Goal: Task Accomplishment & Management: Use online tool/utility

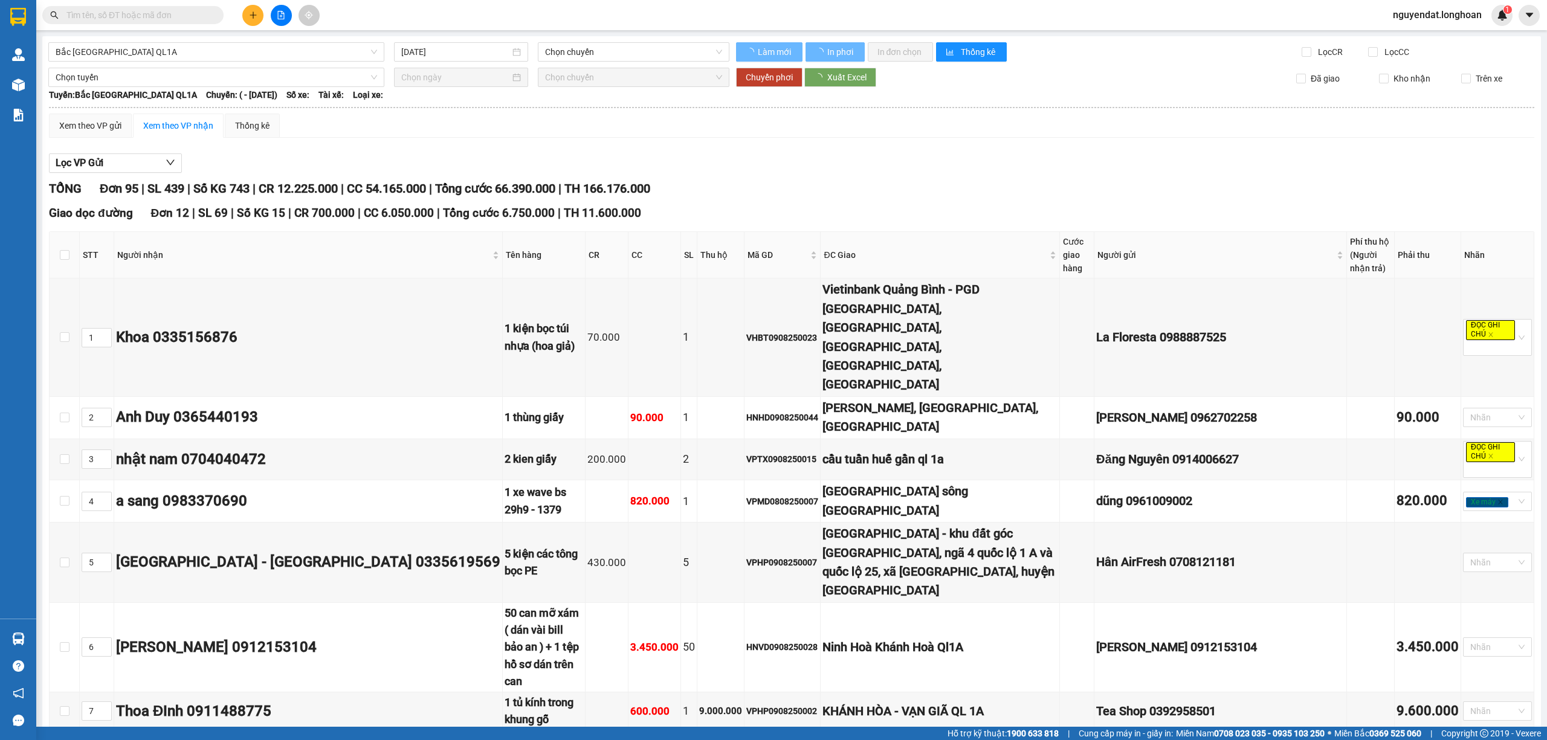
click at [442, 50] on input "[DATE]" at bounding box center [455, 51] width 109 height 13
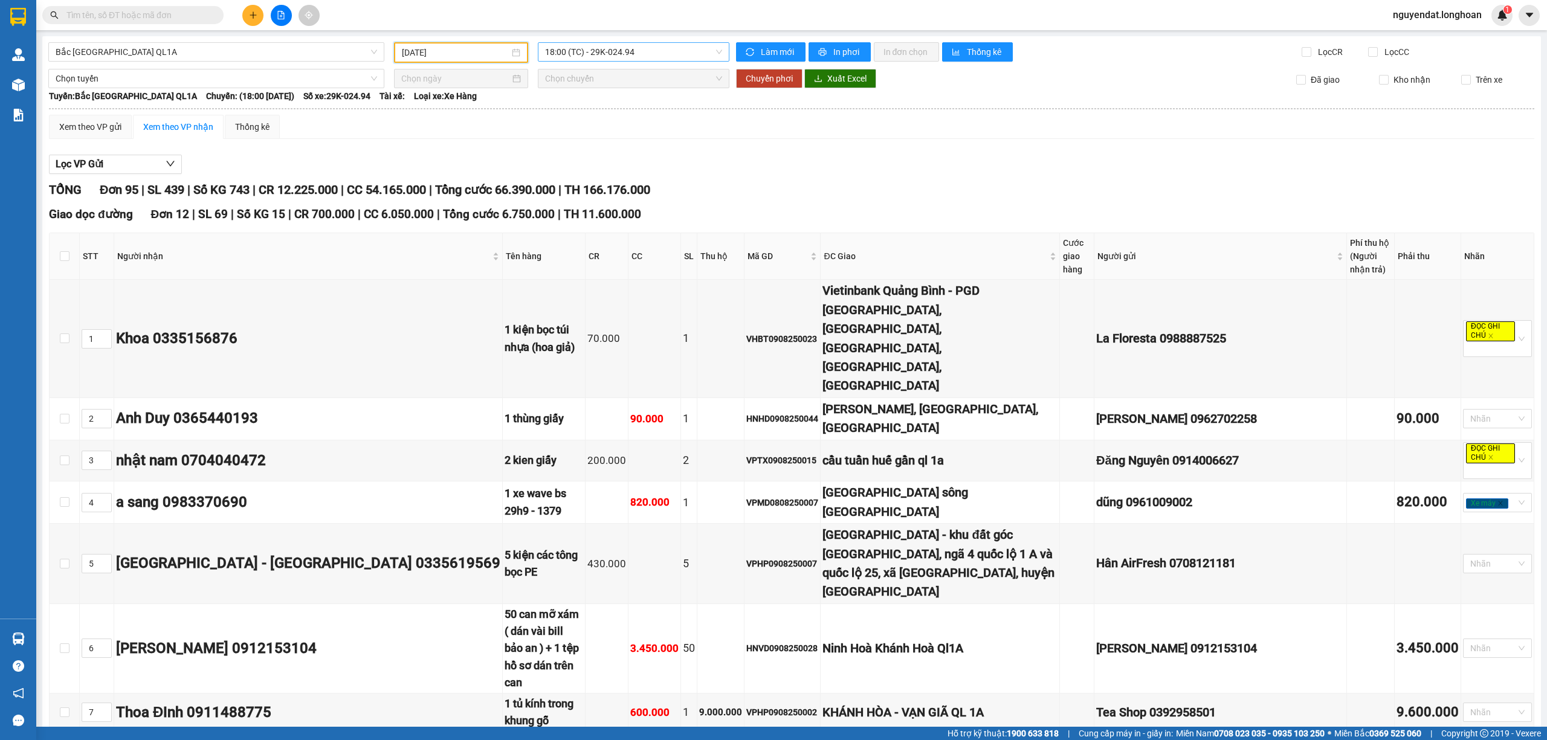
type input "[DATE]"
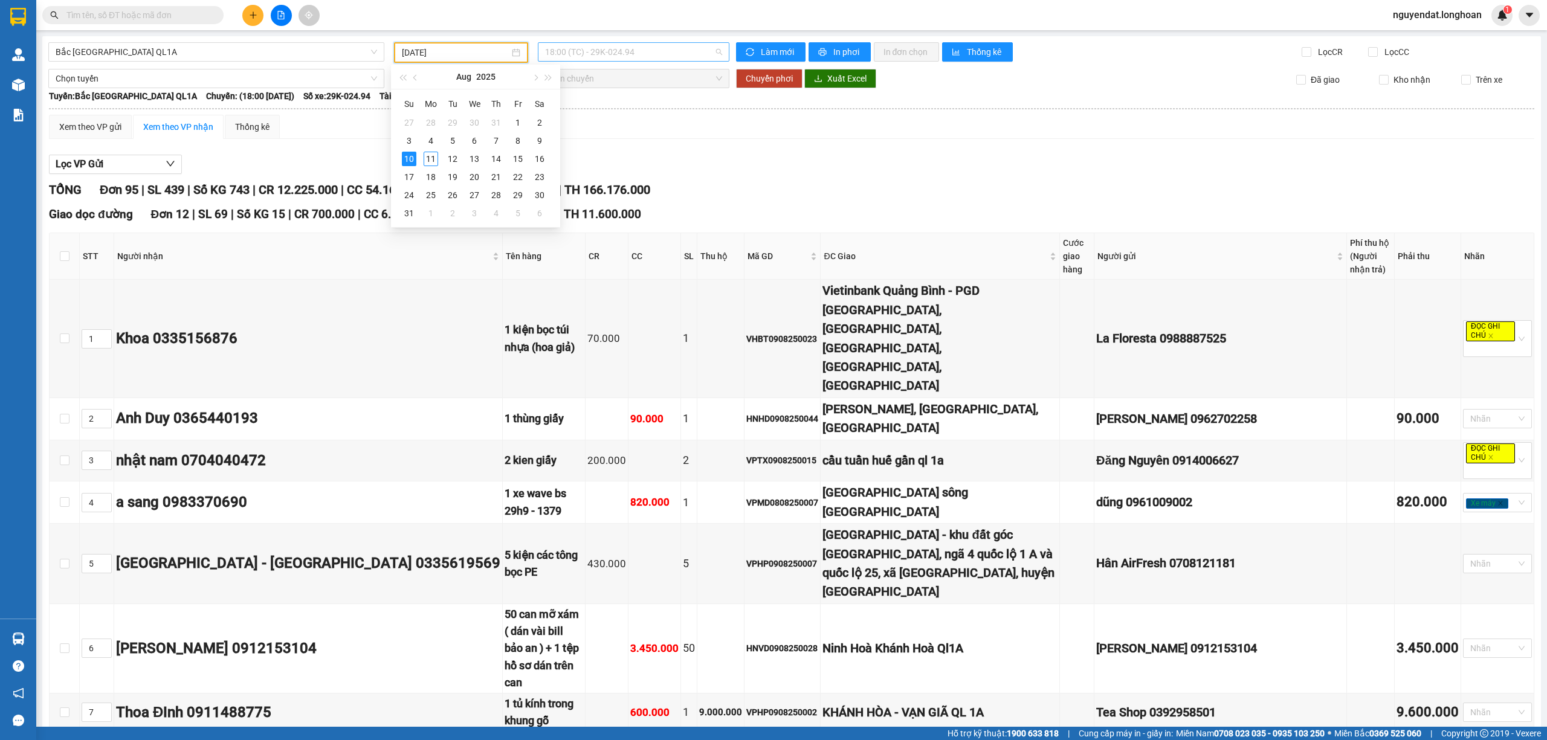
click at [665, 58] on span "18:00 (TC) - 29K-024.94" at bounding box center [634, 52] width 178 height 18
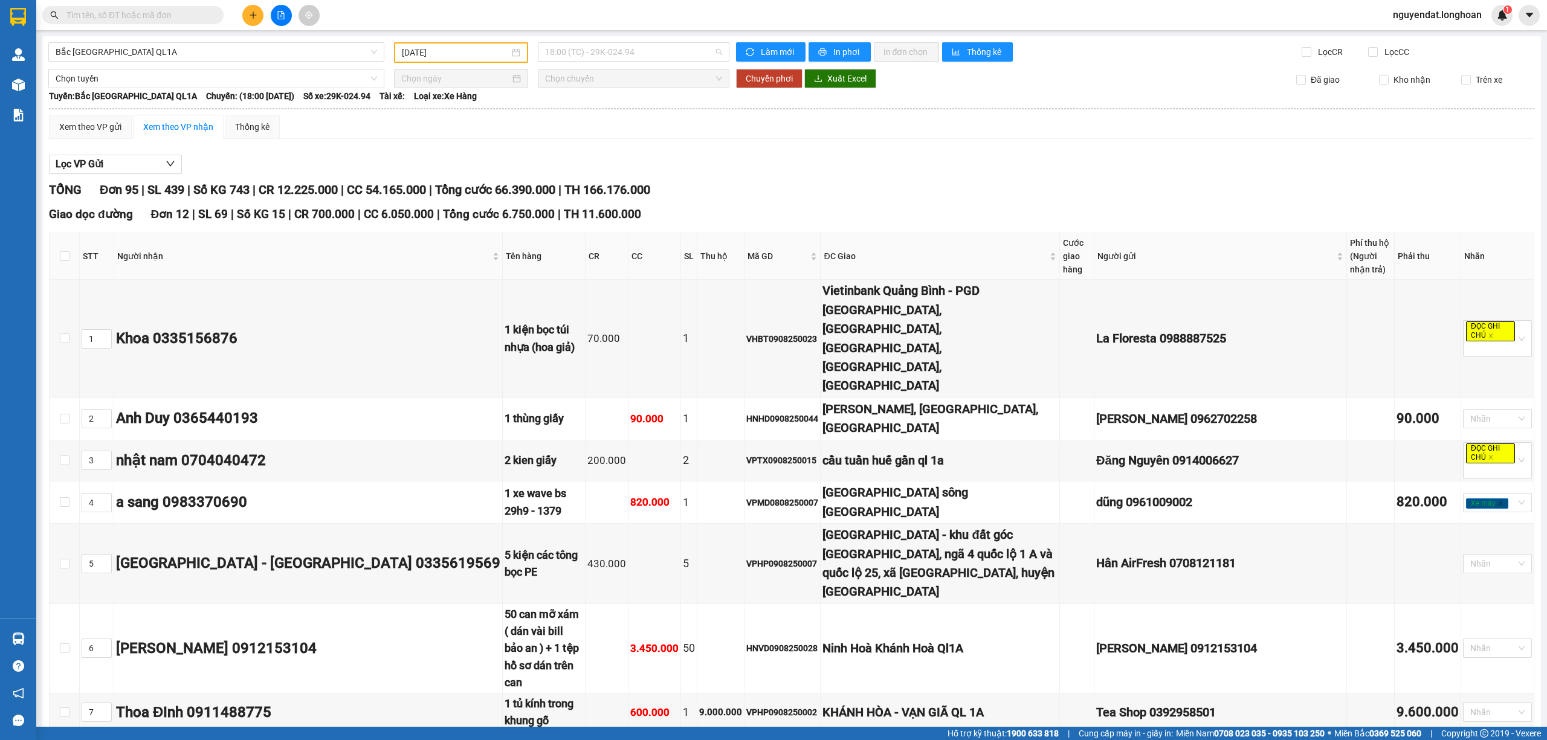
click at [784, 133] on div "Xem theo VP gửi Xem theo VP nhận Thống kê" at bounding box center [791, 127] width 1485 height 24
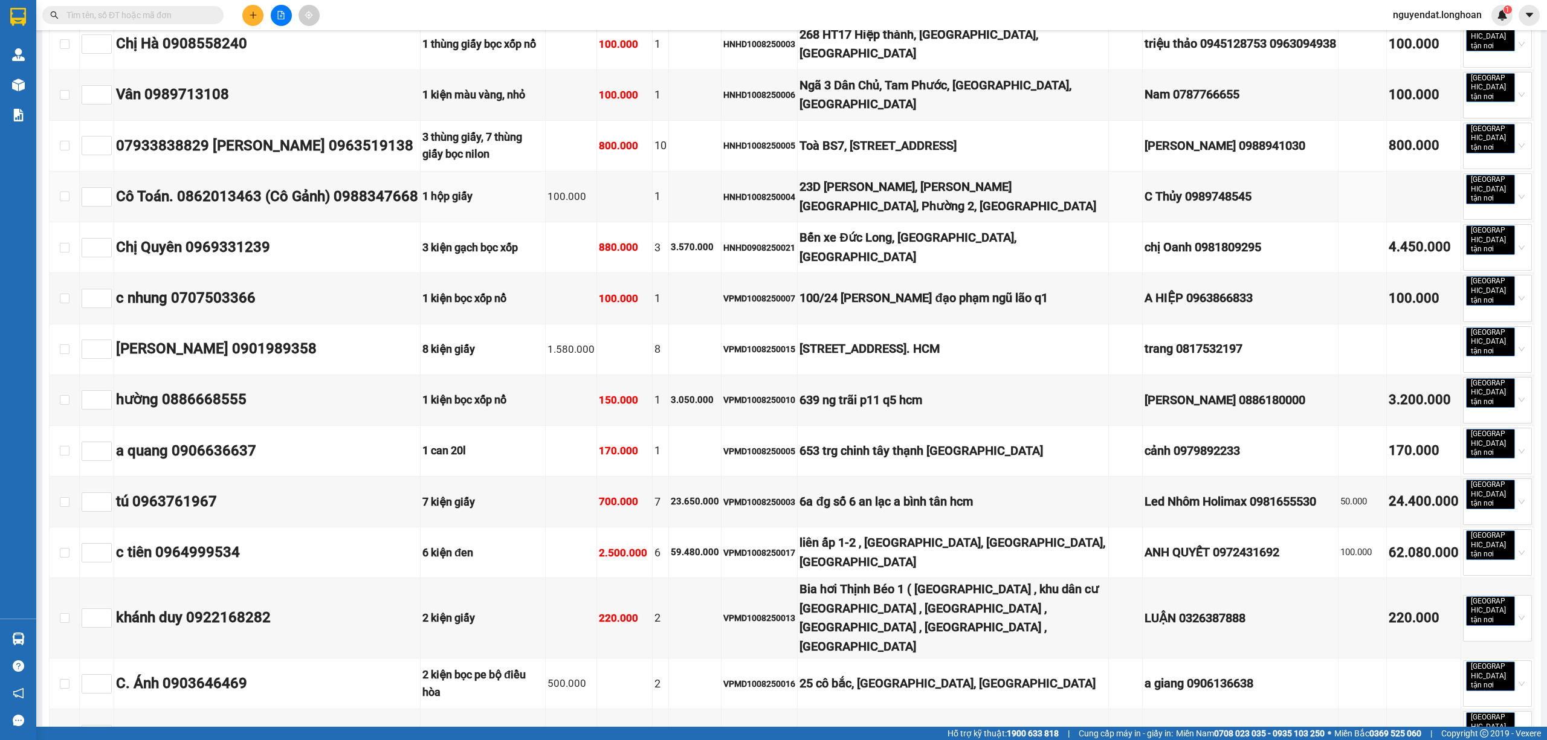
scroll to position [1208, 0]
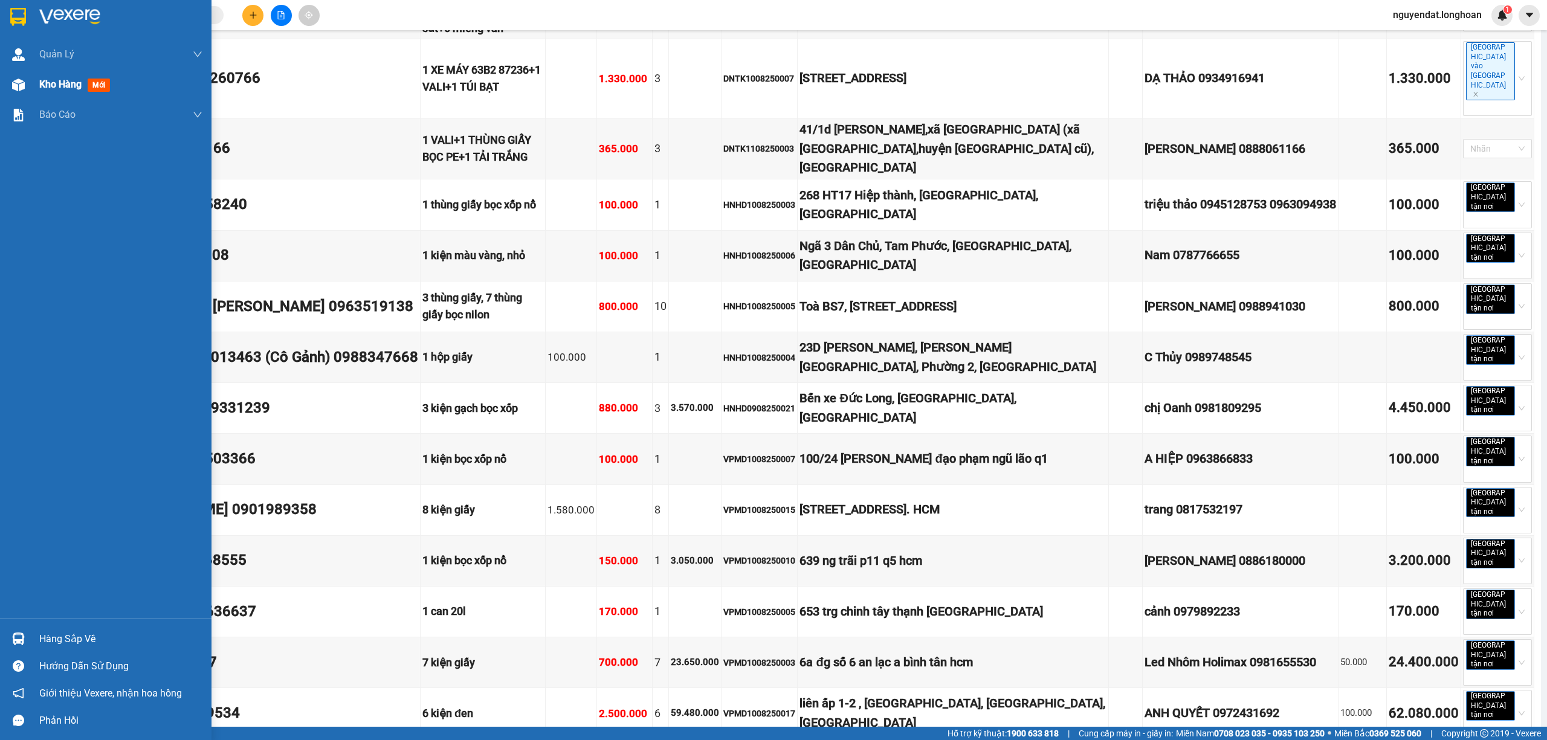
click at [18, 88] on img at bounding box center [18, 85] width 13 height 13
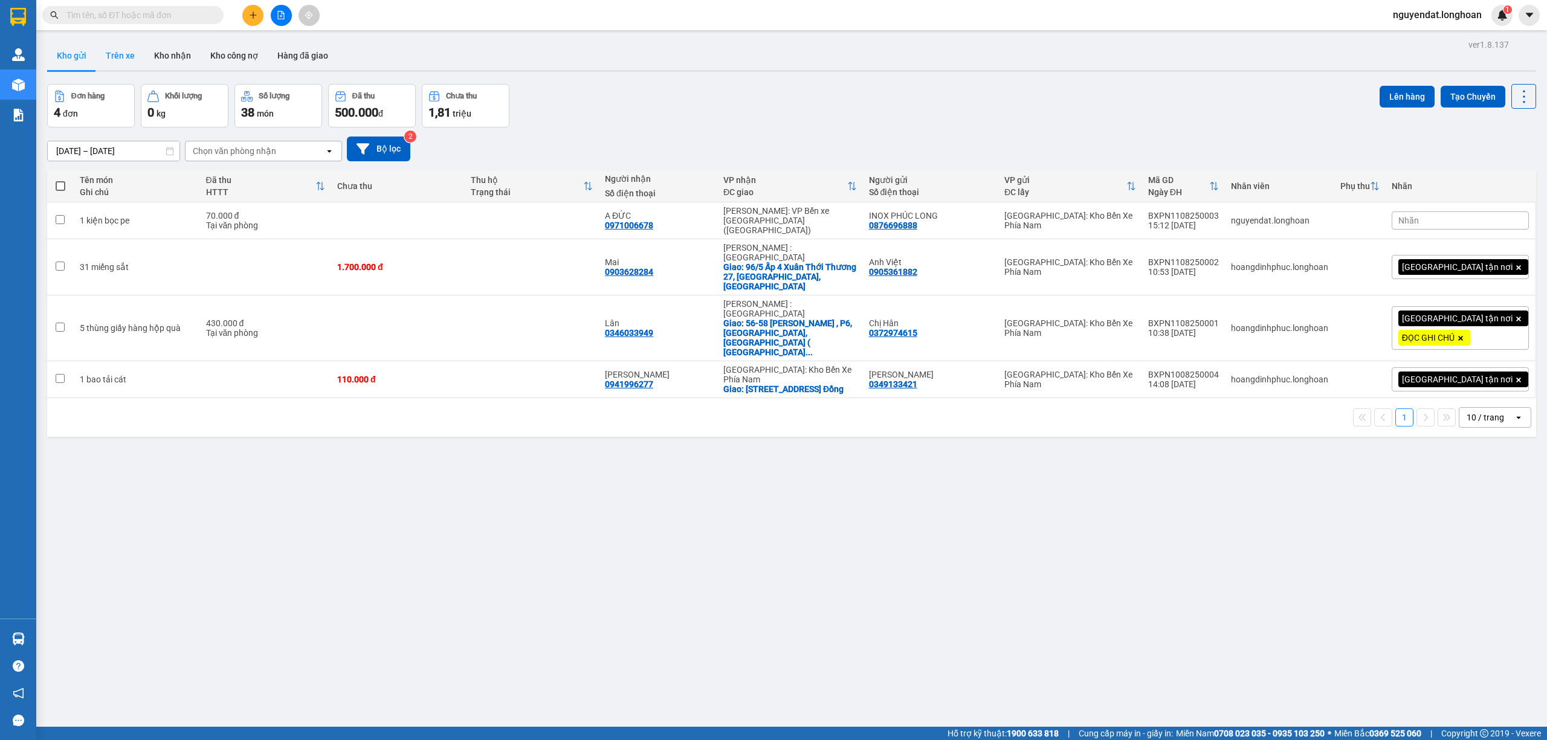
click at [124, 63] on button "Trên xe" at bounding box center [120, 55] width 48 height 29
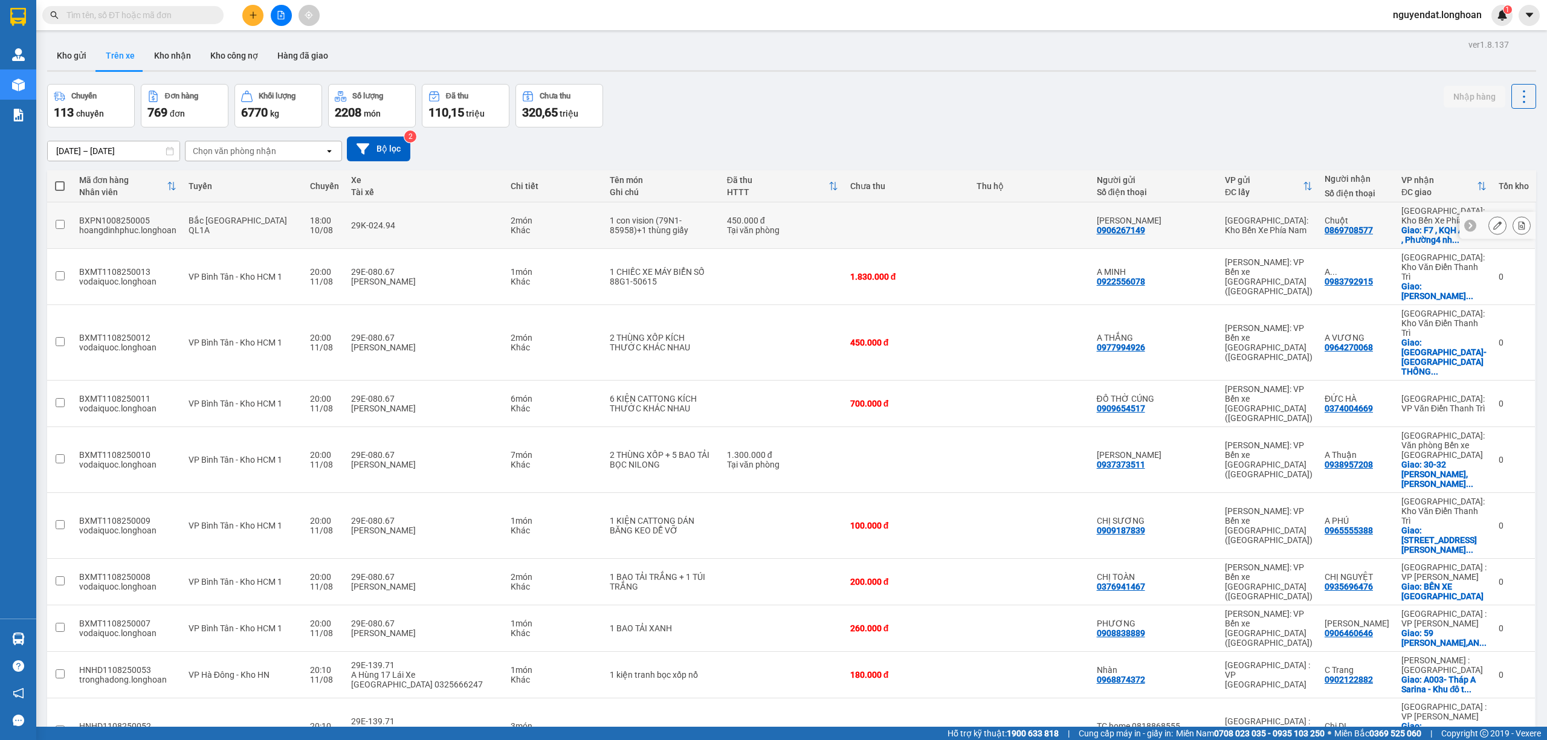
click at [1489, 226] on button at bounding box center [1497, 225] width 17 height 21
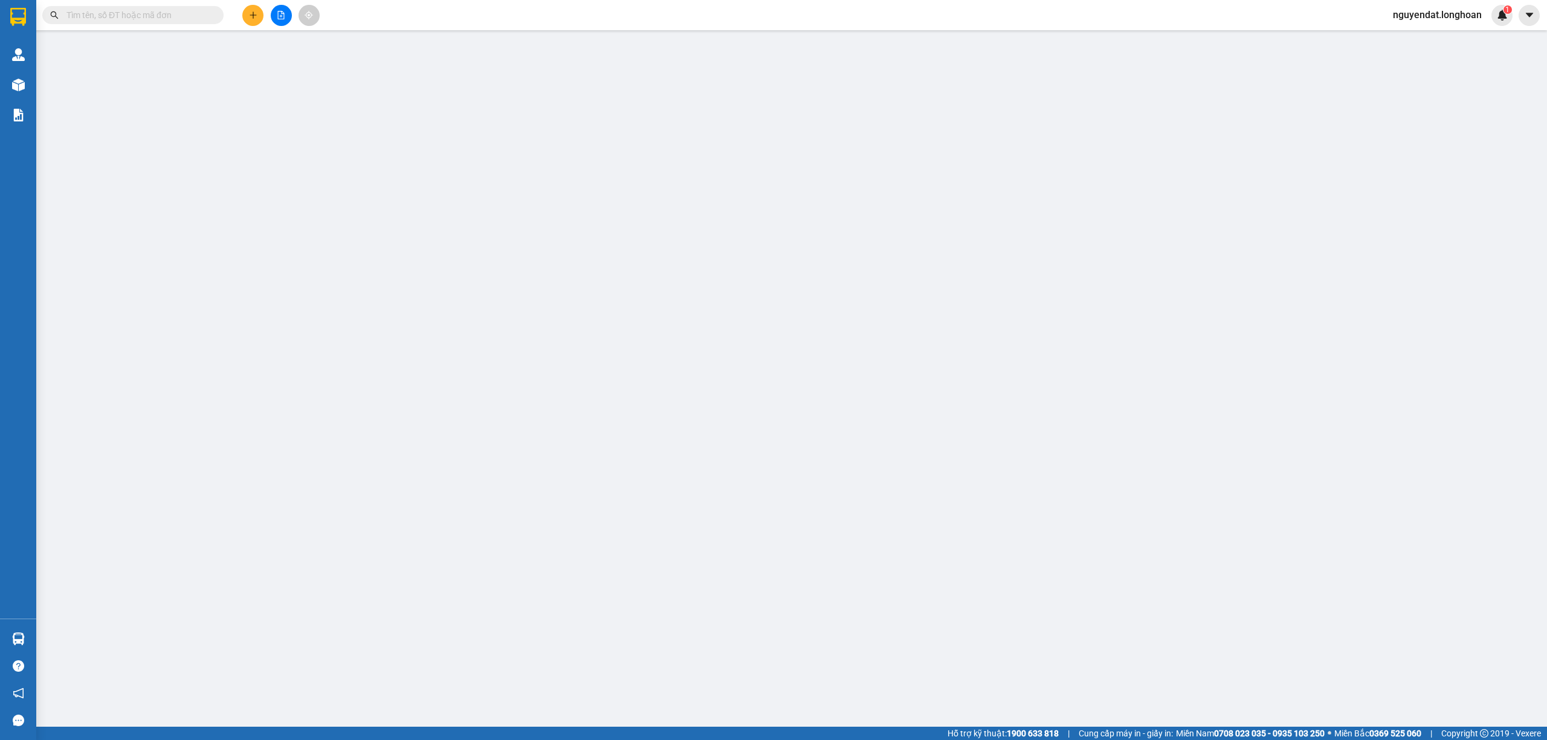
type input "0906267149"
type input "[PERSON_NAME]"
type input "0869708577"
type input "Chuột"
checkbox input "true"
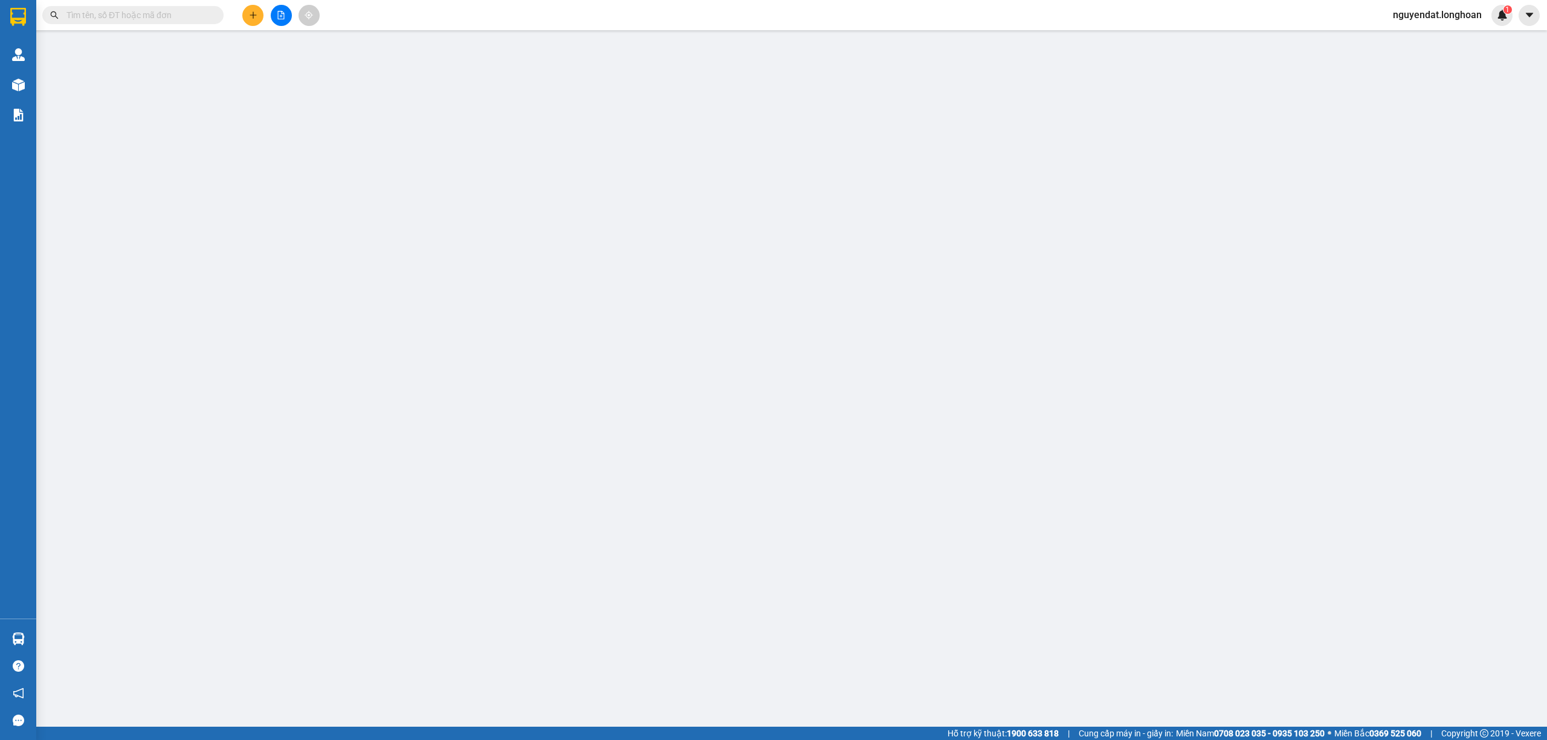
type input "F7 , [GEOGRAPHIC_DATA]"
type input "450.000"
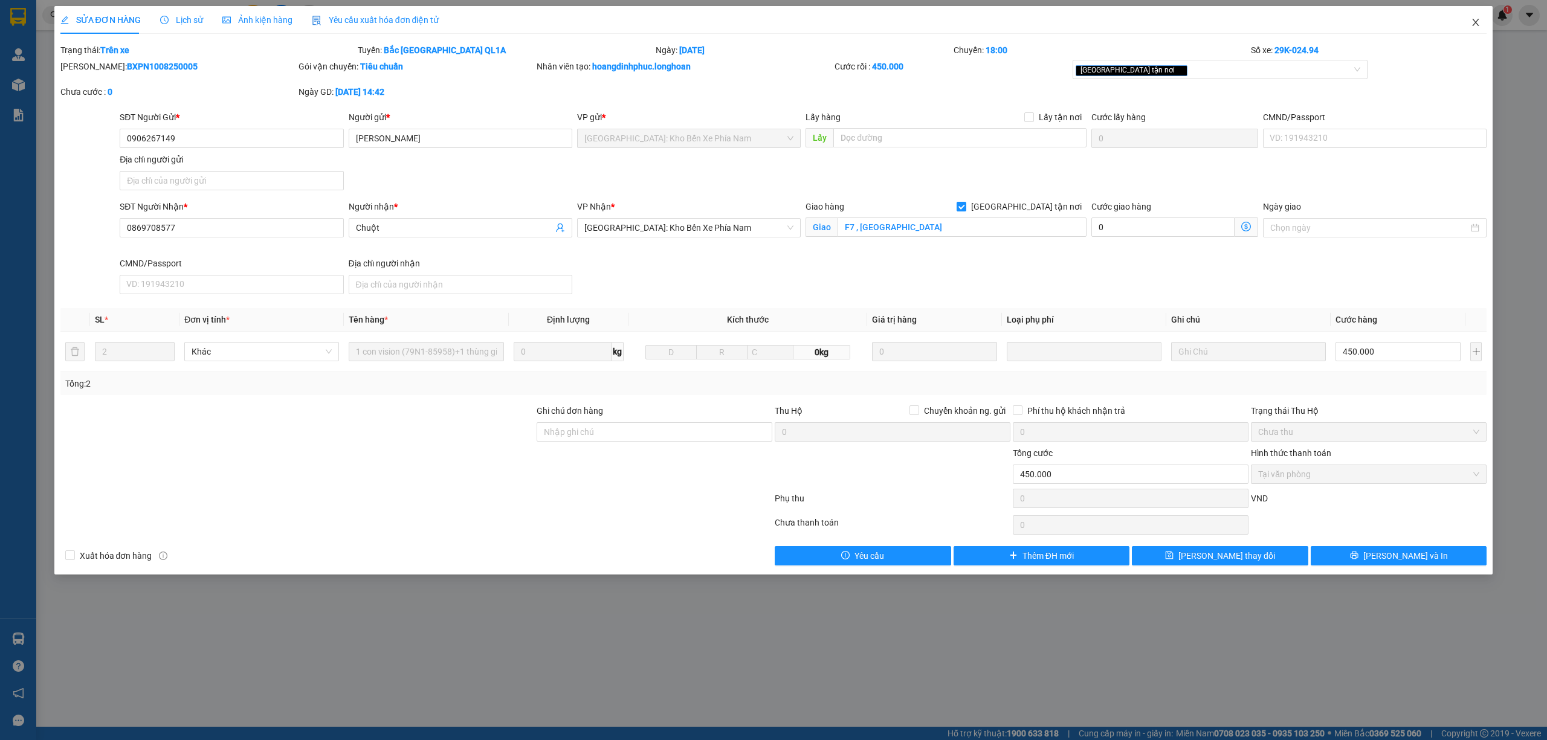
click at [1477, 21] on icon "close" at bounding box center [1476, 23] width 10 height 10
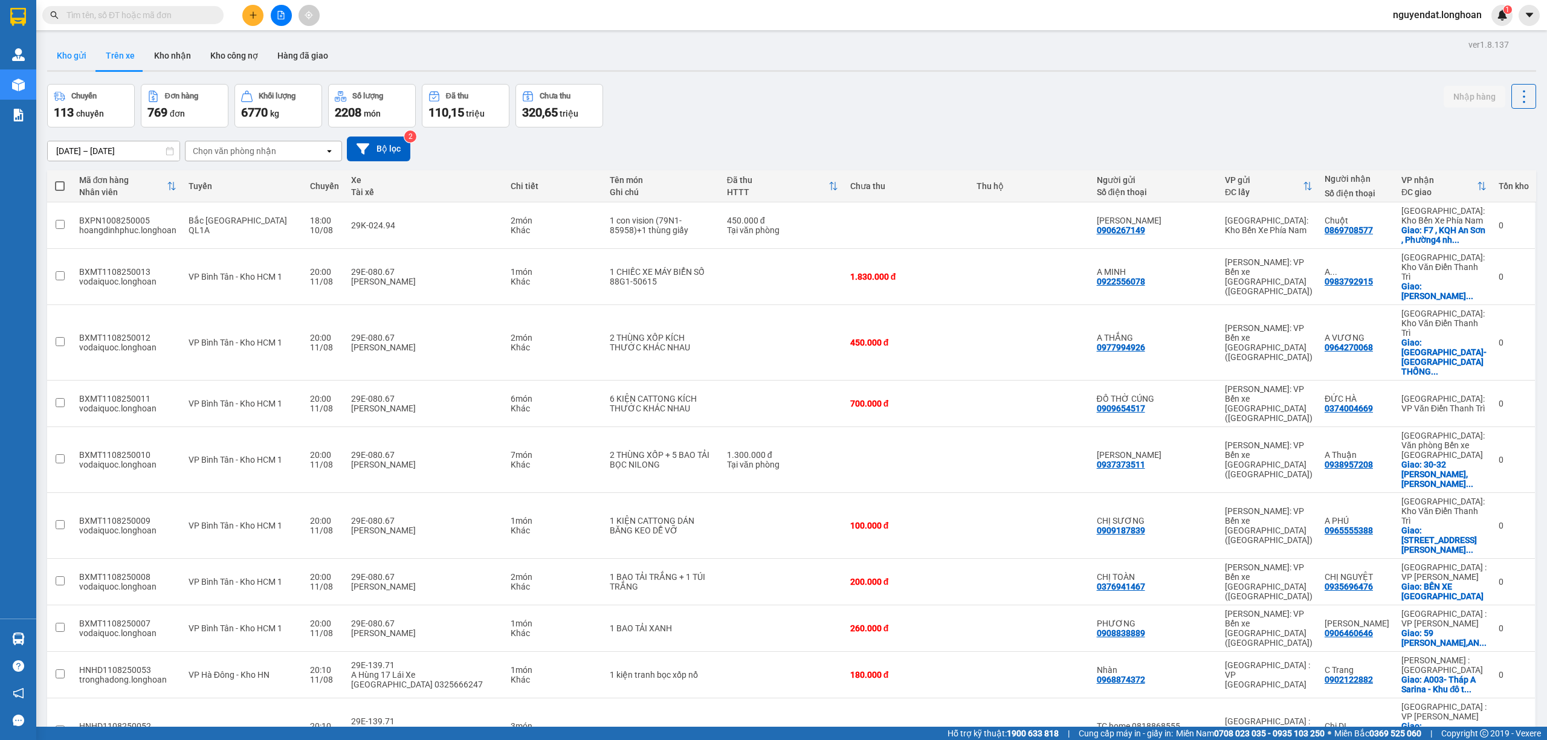
click at [81, 59] on button "Kho gửi" at bounding box center [71, 55] width 49 height 29
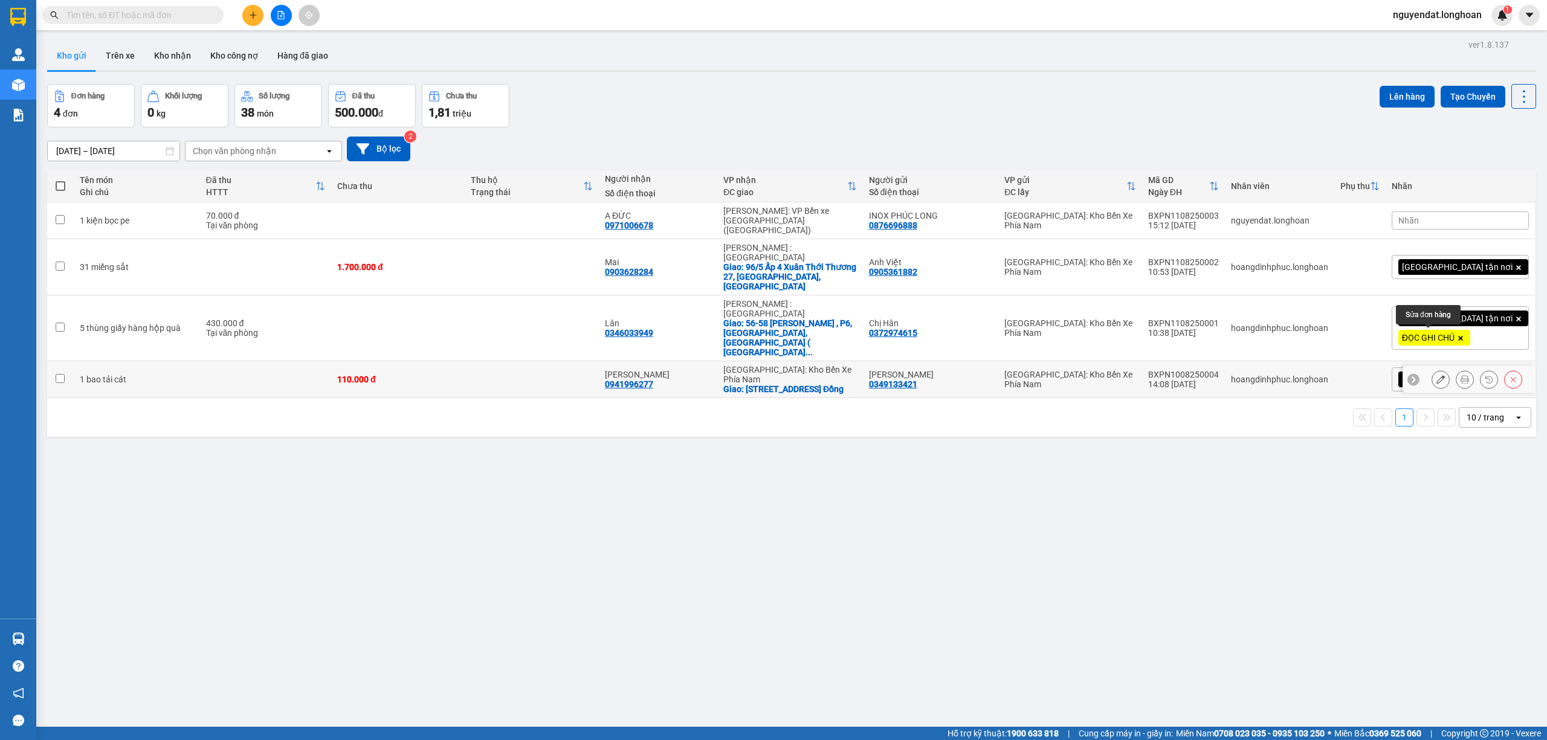
click at [1433, 369] on button at bounding box center [1440, 379] width 17 height 21
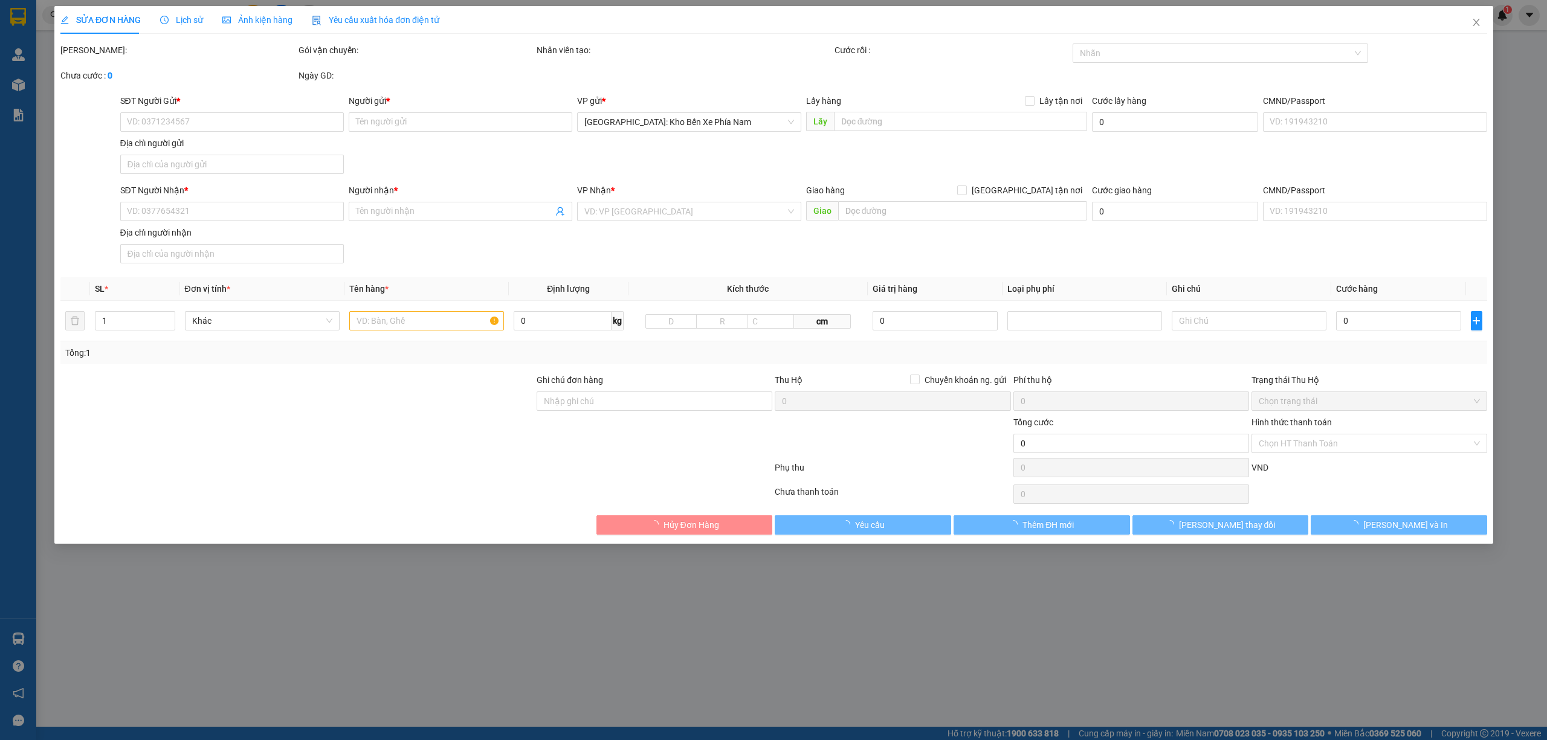
type input "0349133421"
type input "[PERSON_NAME]"
type input "0941996277"
type input "[PERSON_NAME]"
checkbox input "true"
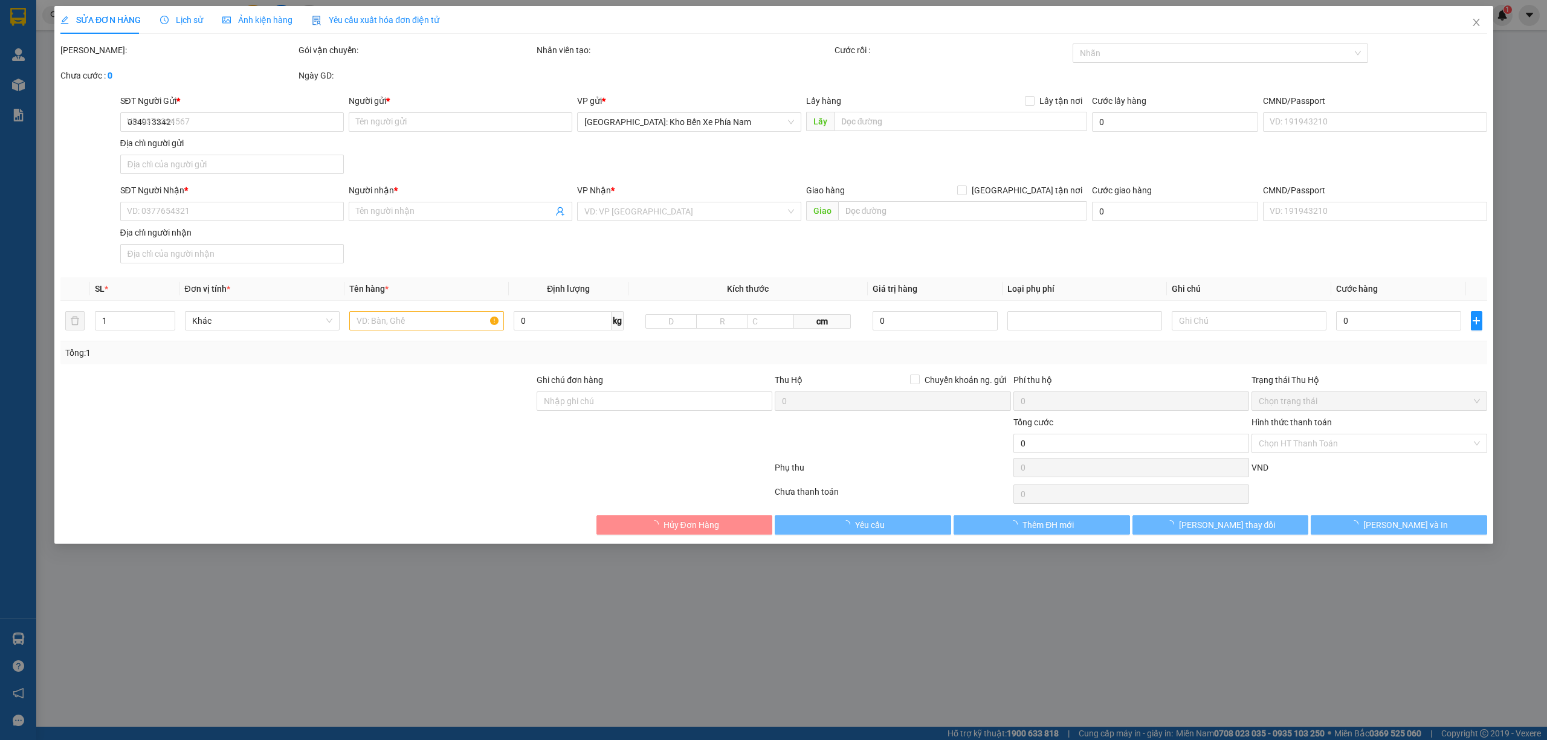
type input "1 Đường Mai Hoa Thôn, [GEOGRAPHIC_DATA], [GEOGRAPHIC_DATA], [GEOGRAPHIC_DATA]"
type input "110.000"
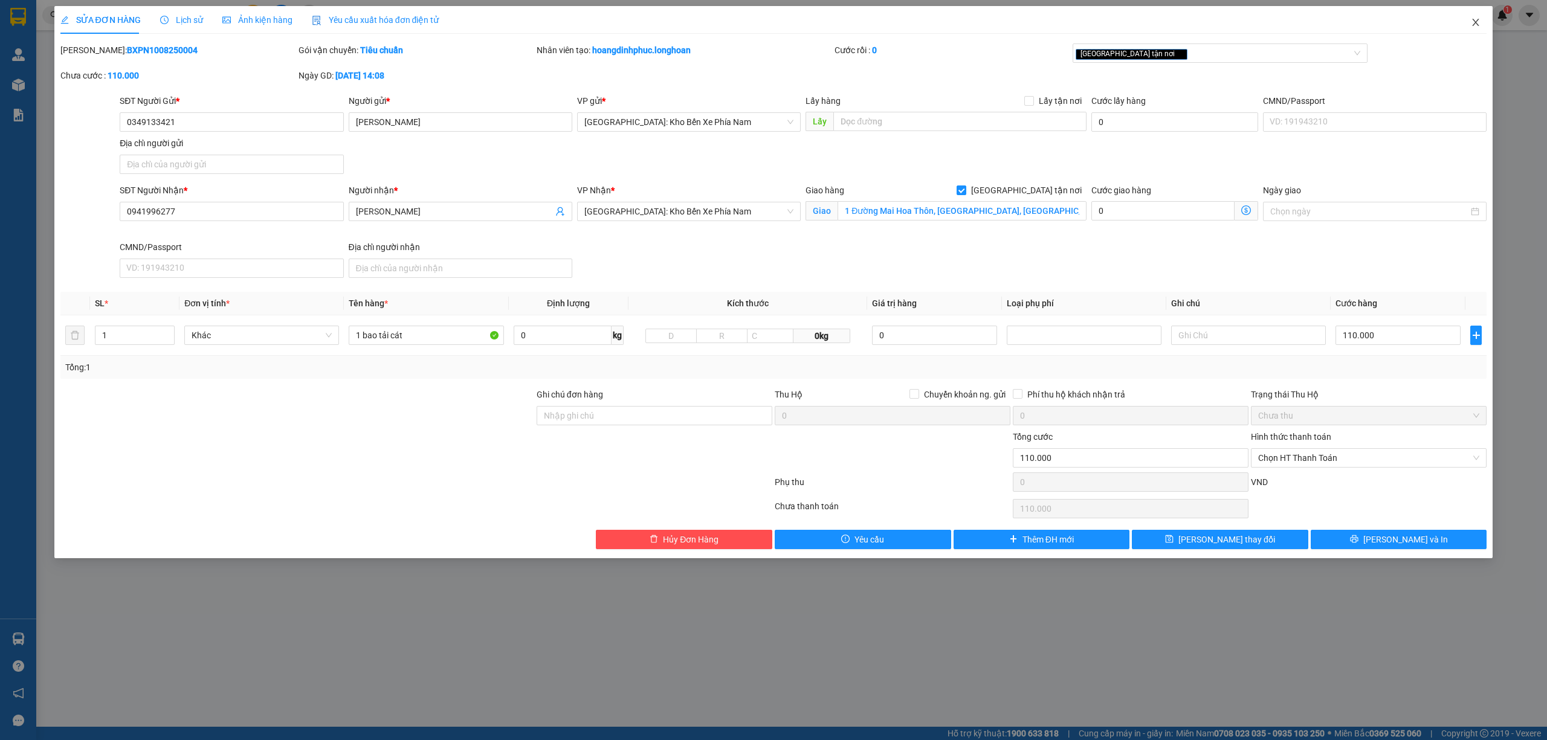
click at [1471, 25] on icon "close" at bounding box center [1476, 23] width 10 height 10
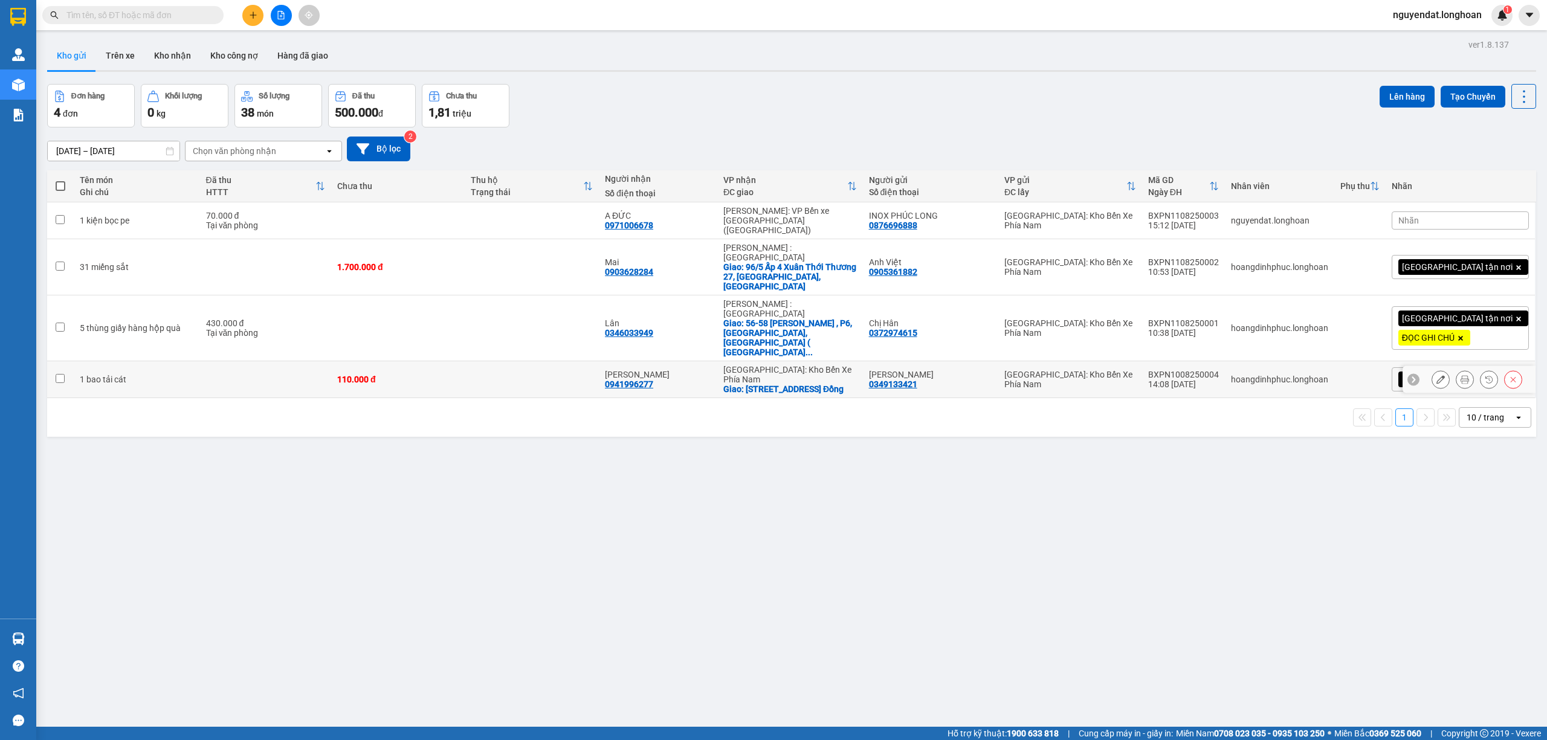
click at [66, 361] on td at bounding box center [60, 379] width 27 height 37
checkbox input "true"
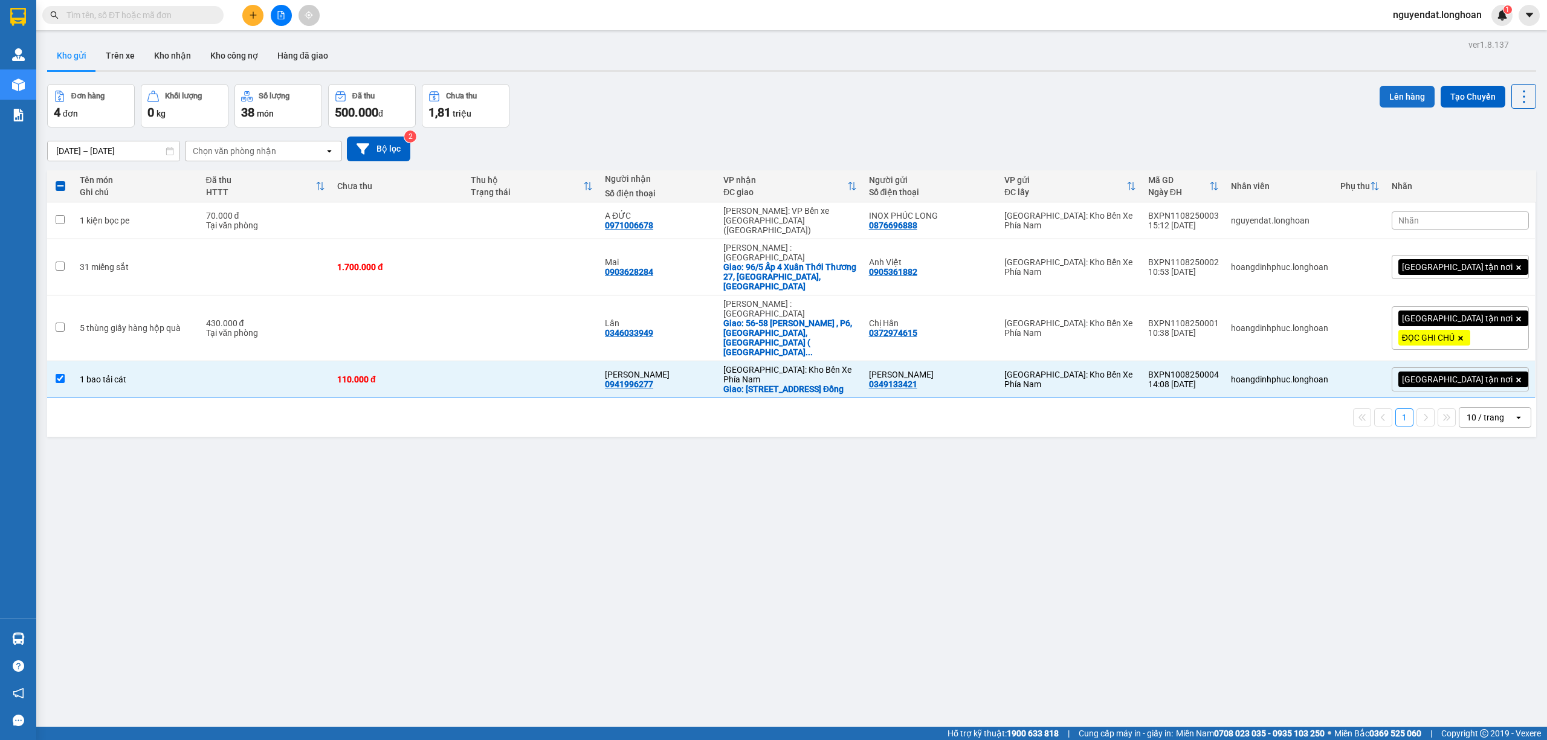
click at [1419, 99] on button "Lên hàng" at bounding box center [1406, 97] width 55 height 22
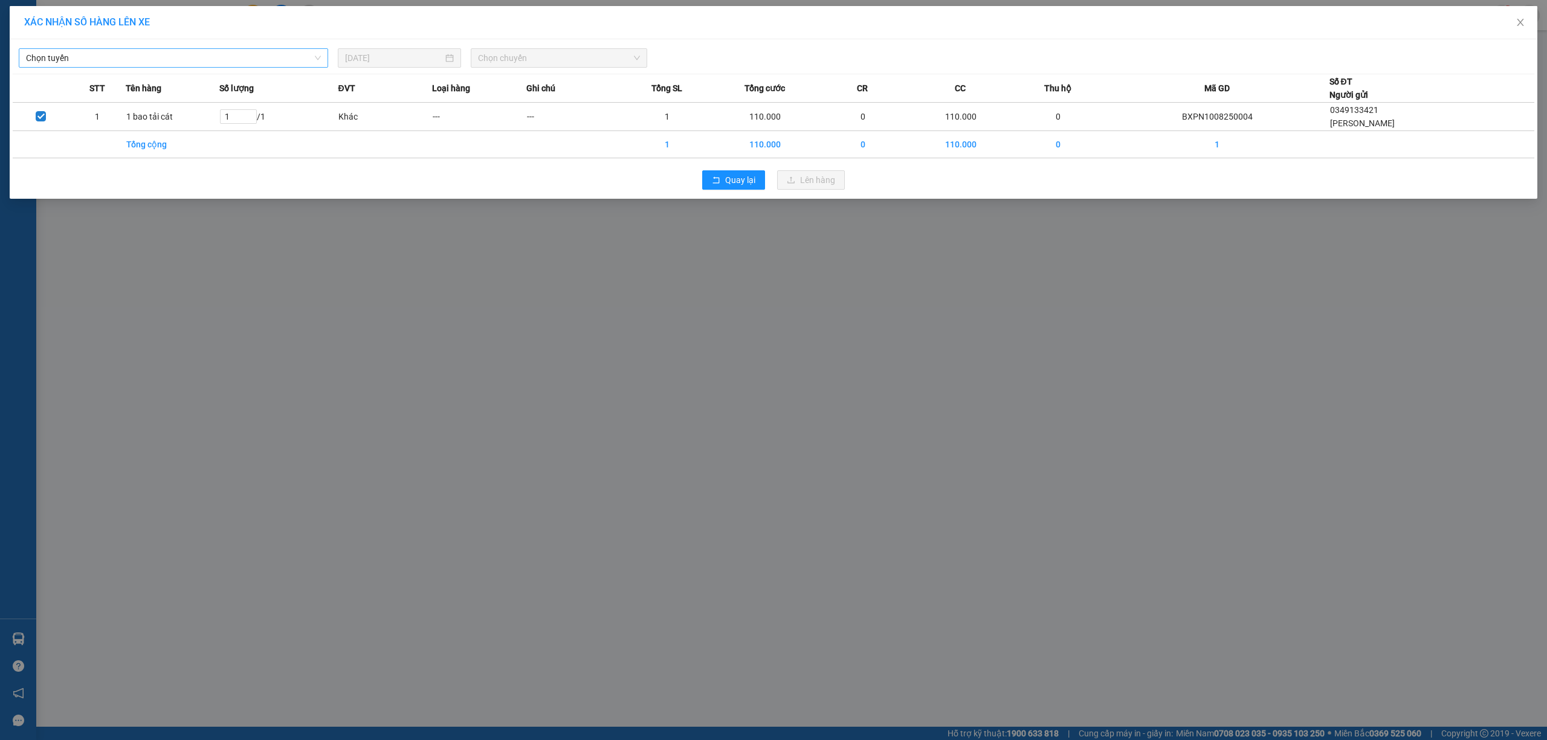
click at [265, 51] on span "Chọn tuyến" at bounding box center [173, 58] width 295 height 18
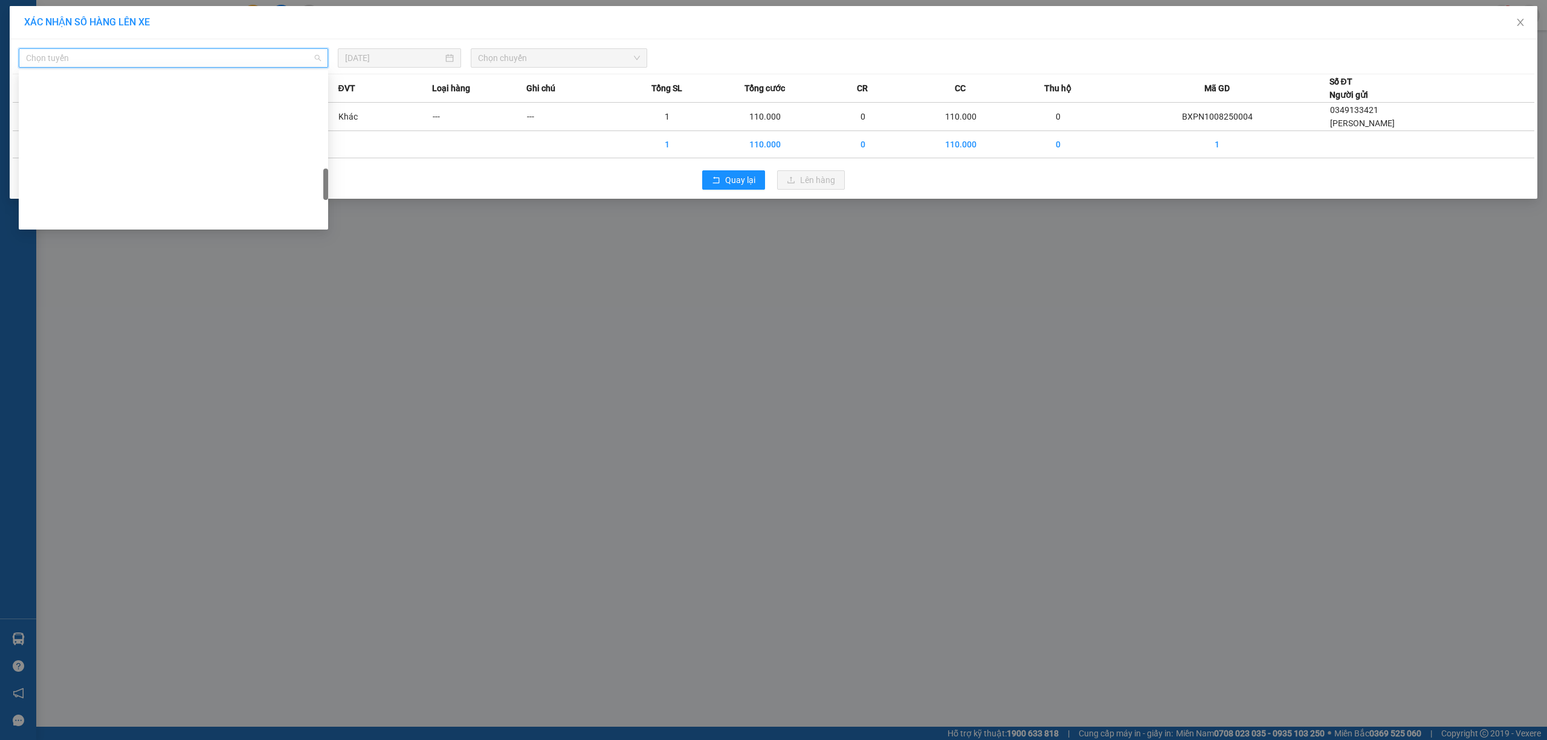
scroll to position [793, 0]
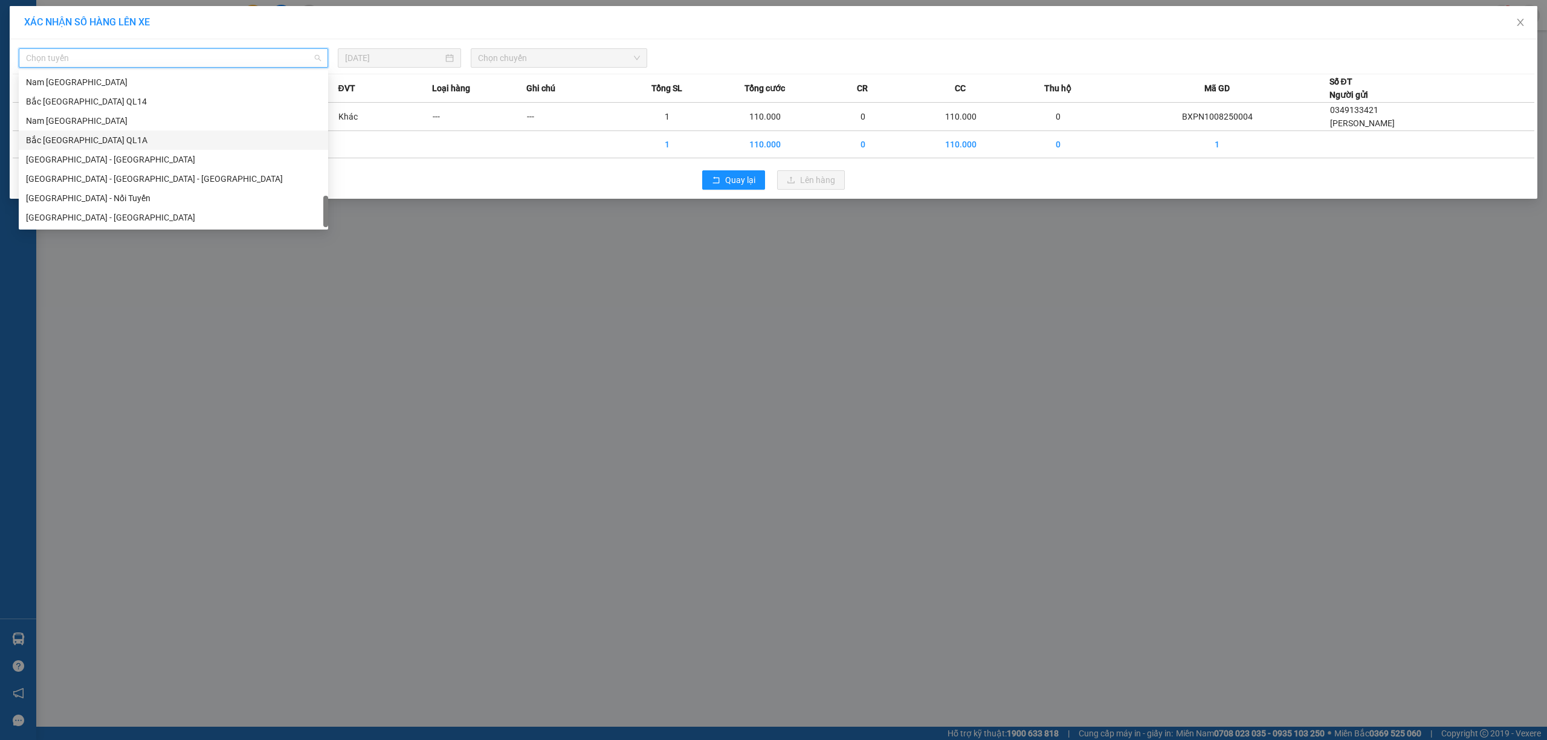
click at [157, 136] on div "Bắc [GEOGRAPHIC_DATA] QL1A" at bounding box center [173, 140] width 295 height 13
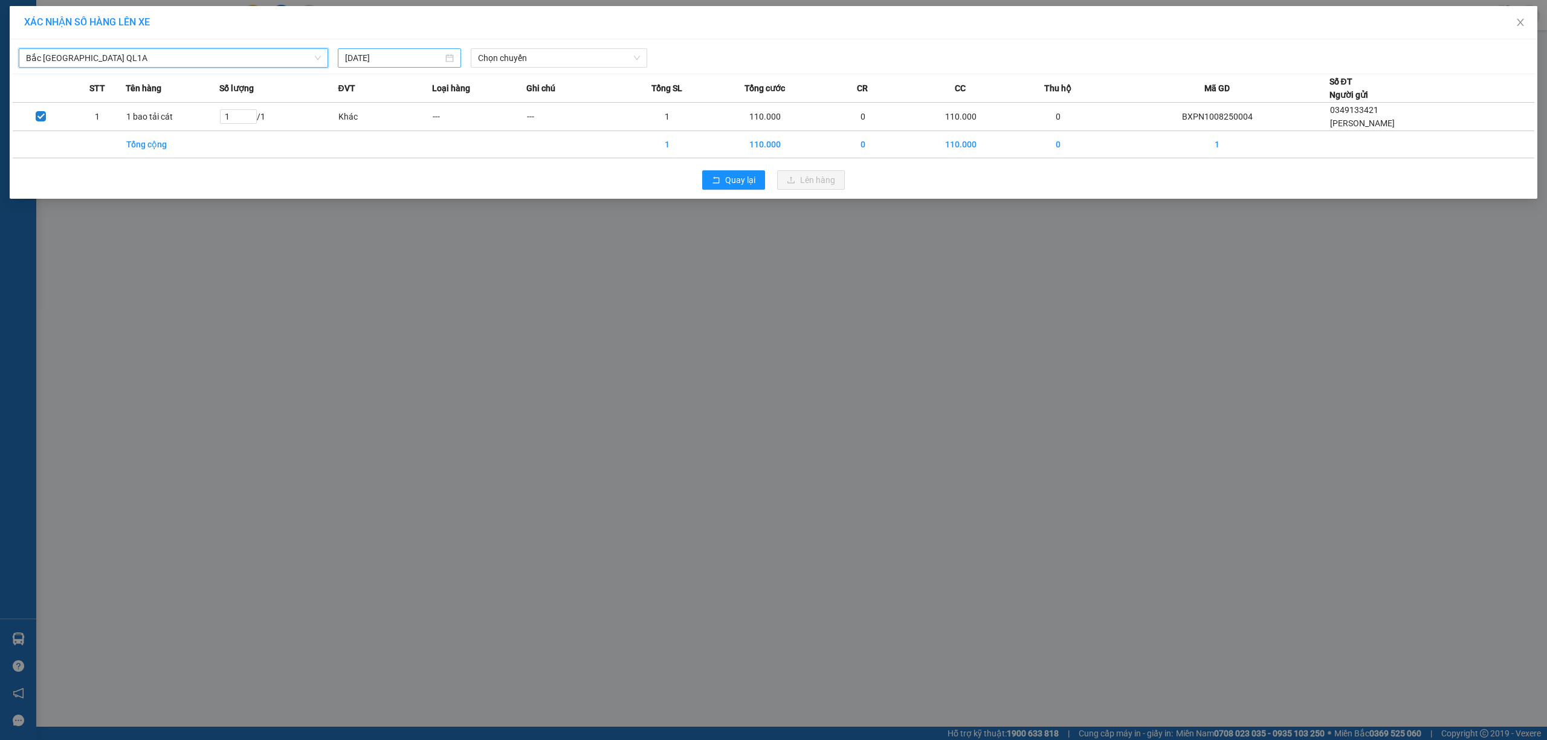
click at [402, 63] on input "[DATE]" at bounding box center [394, 57] width 98 height 13
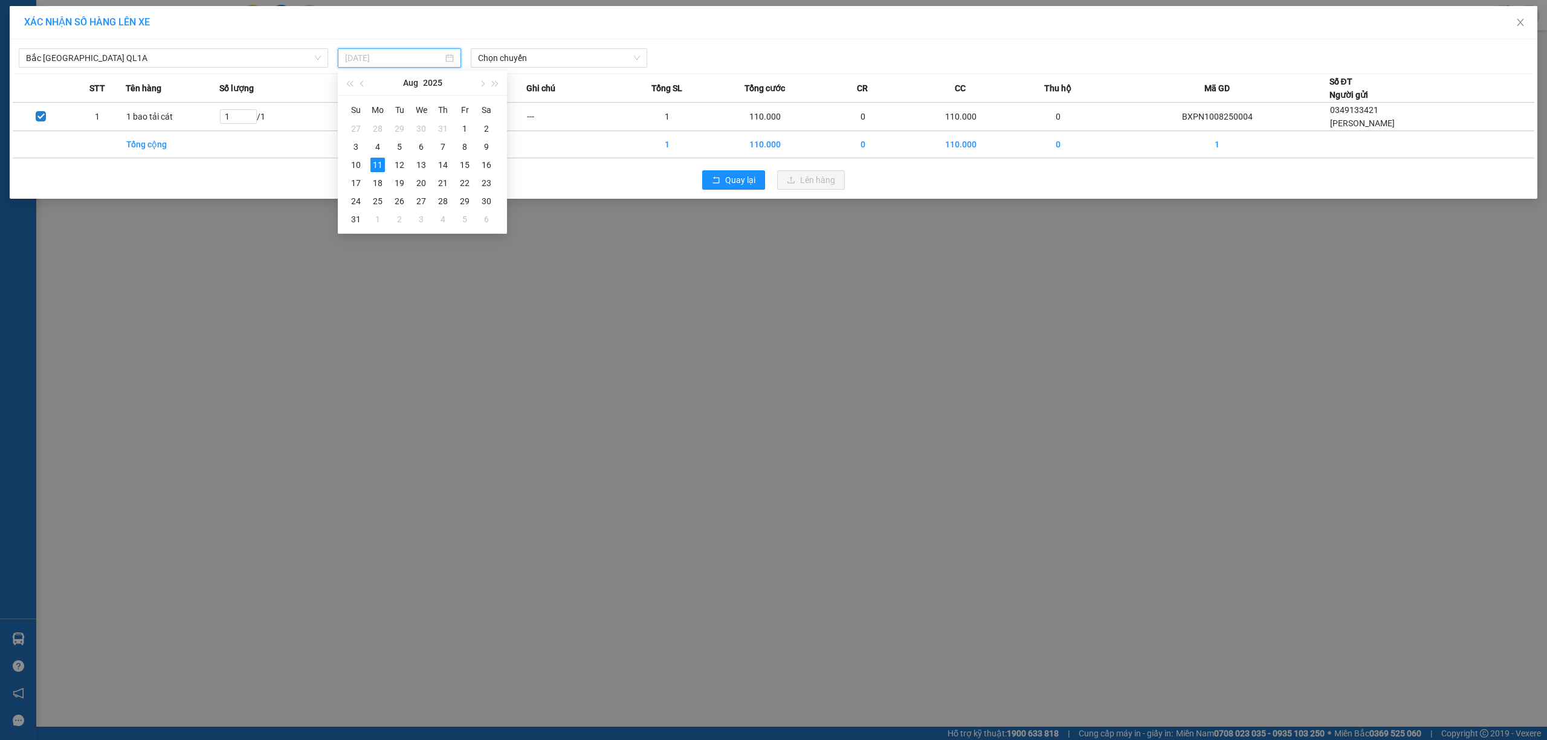
drag, startPoint x: 358, startPoint y: 168, endPoint x: 377, endPoint y: 163, distance: 20.1
click at [358, 168] on div "10" at bounding box center [356, 165] width 15 height 15
type input "[DATE]"
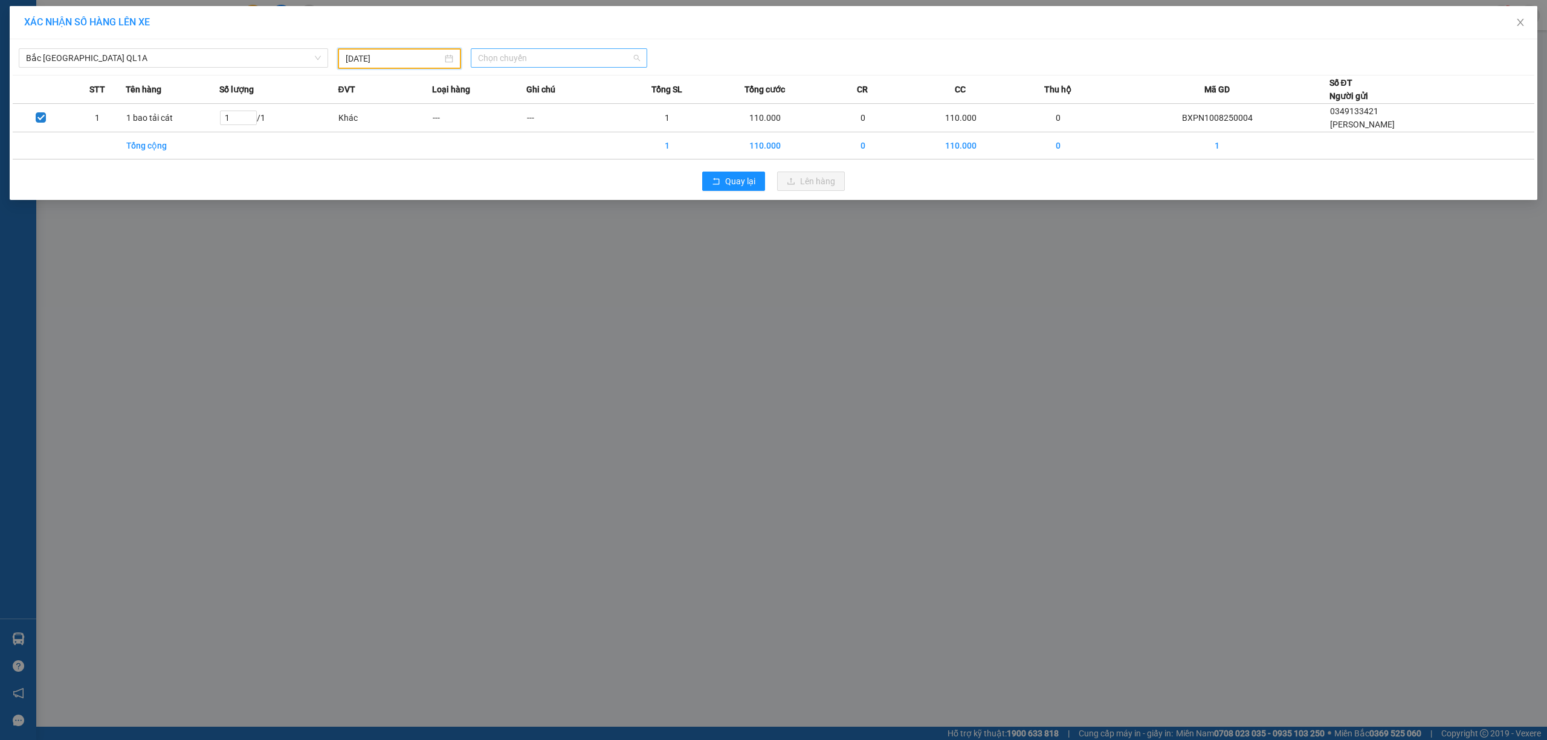
click at [550, 51] on span "Chọn chuyến" at bounding box center [559, 58] width 162 height 18
click at [549, 98] on div "18:00 (TC) - 29K-024.94" at bounding box center [525, 101] width 94 height 13
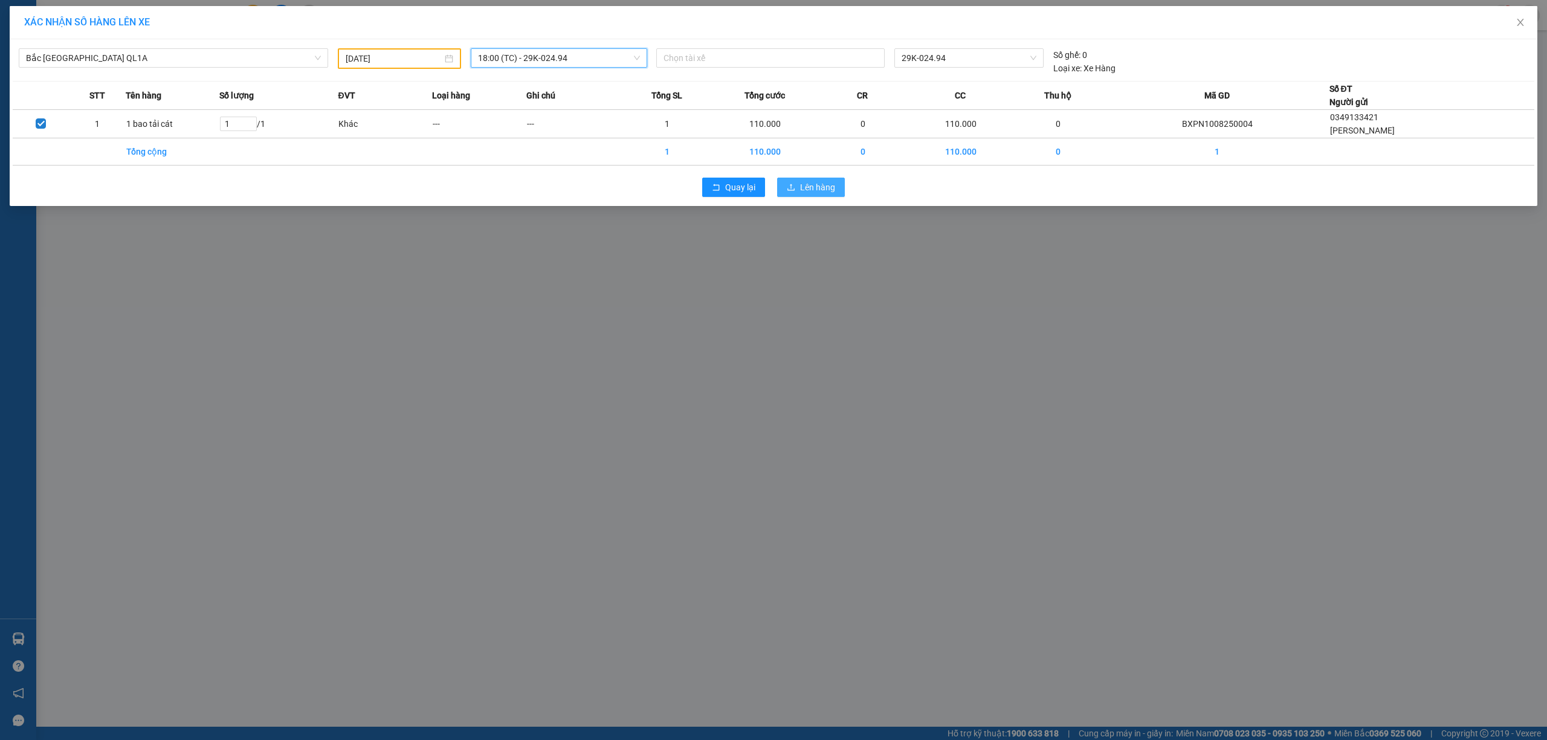
click at [828, 196] on button "Lên hàng" at bounding box center [811, 187] width 68 height 19
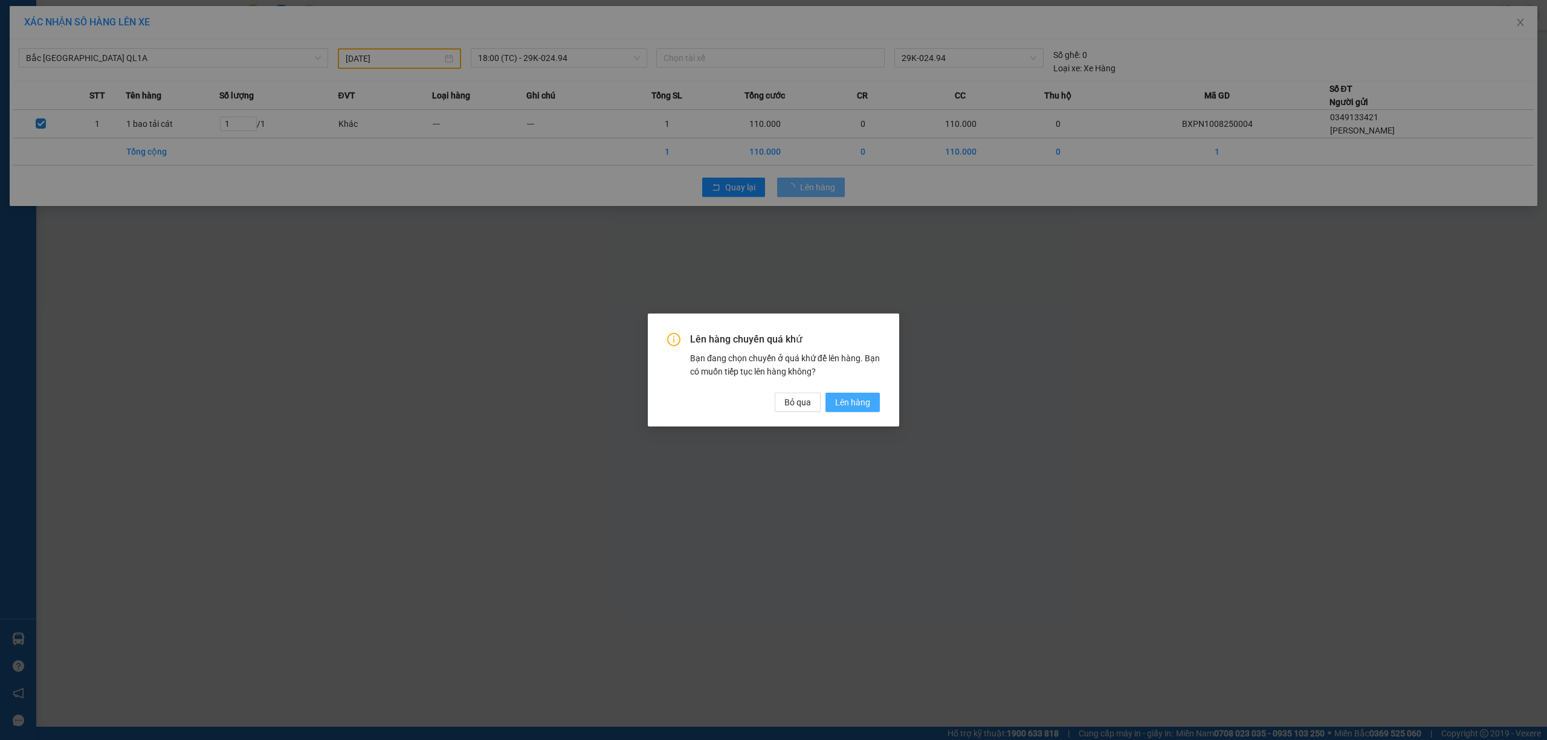
click at [871, 397] on button "Lên hàng" at bounding box center [852, 402] width 54 height 19
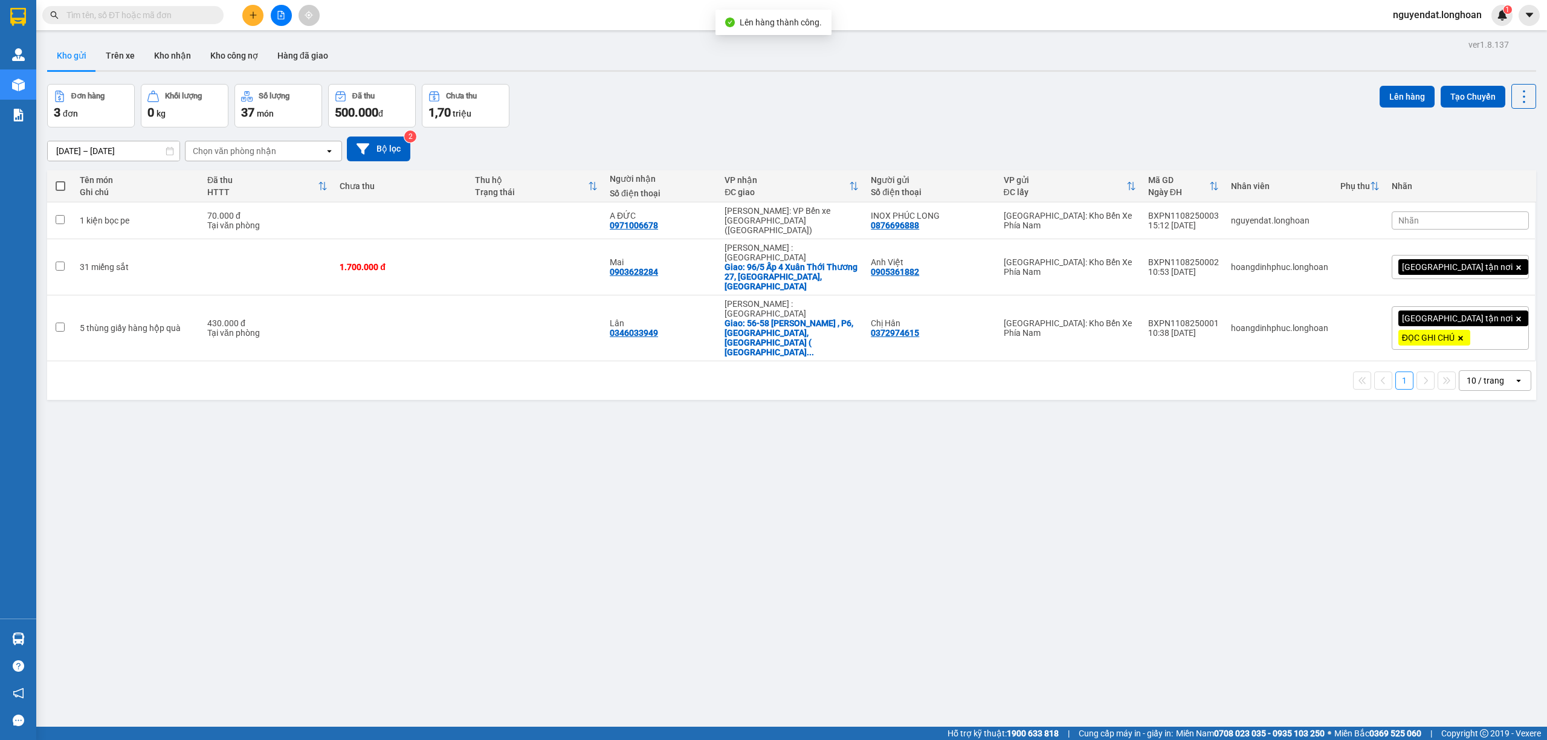
click at [280, 11] on icon "file-add" at bounding box center [281, 15] width 8 height 8
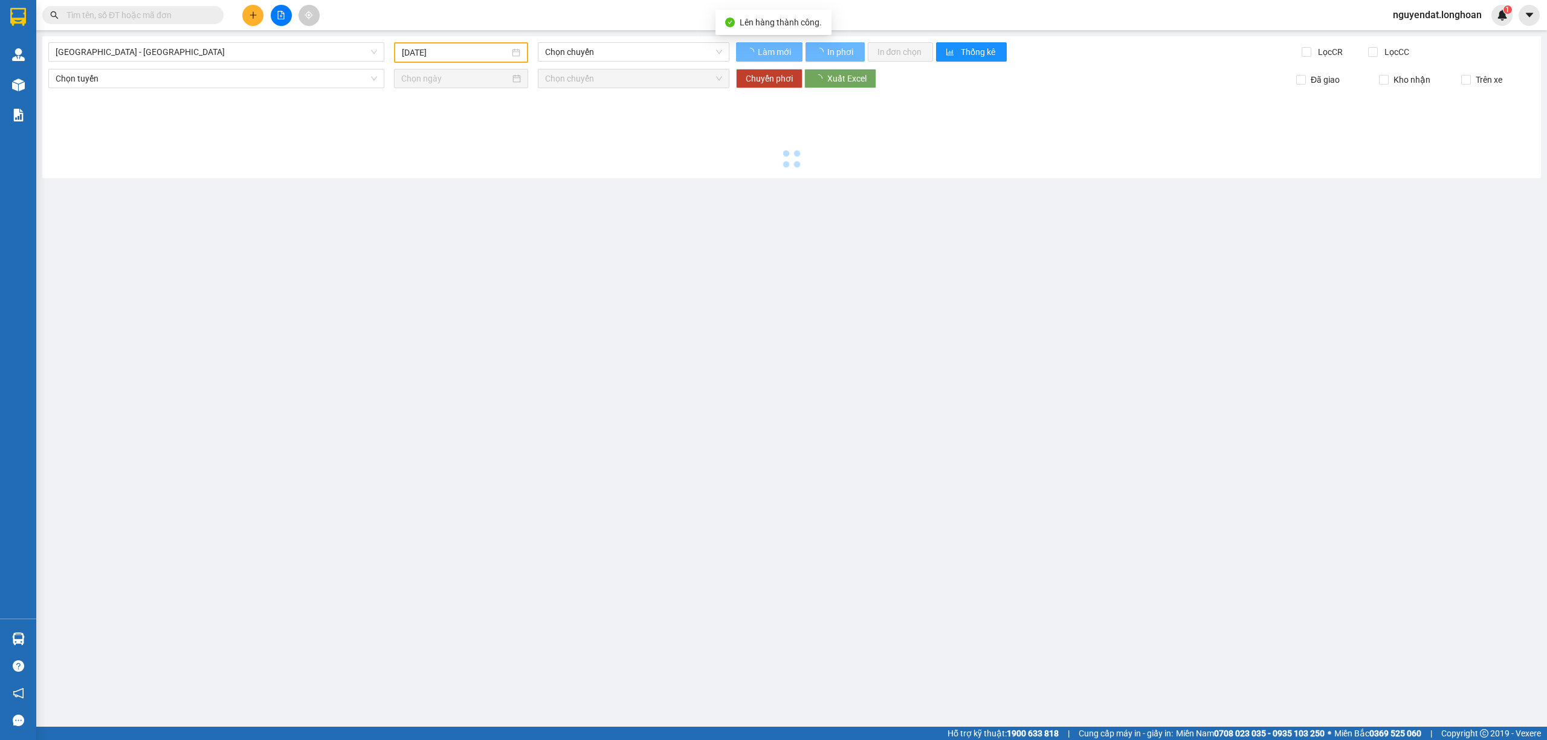
type input "[DATE]"
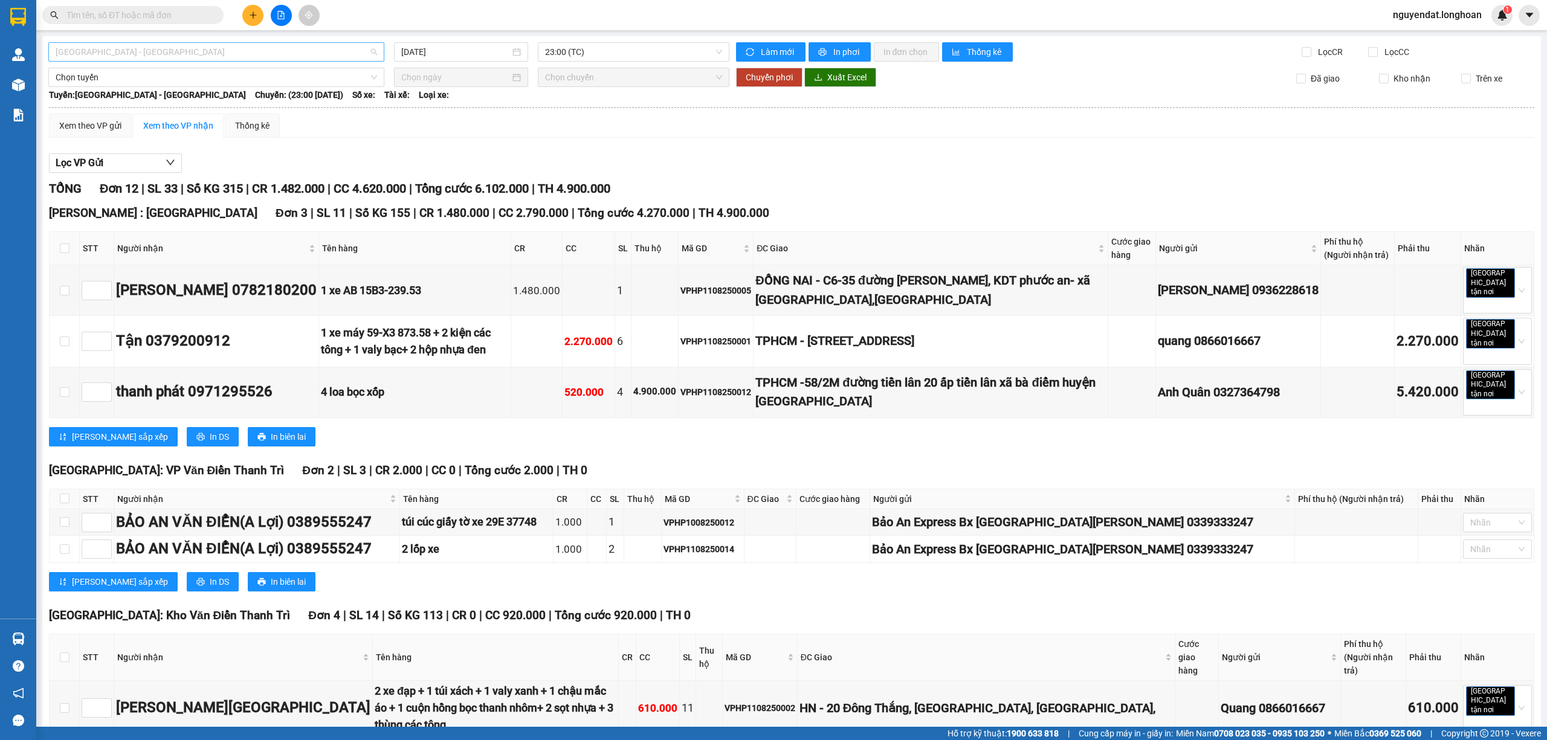
click at [222, 51] on span "[GEOGRAPHIC_DATA] - [GEOGRAPHIC_DATA]" at bounding box center [216, 52] width 321 height 18
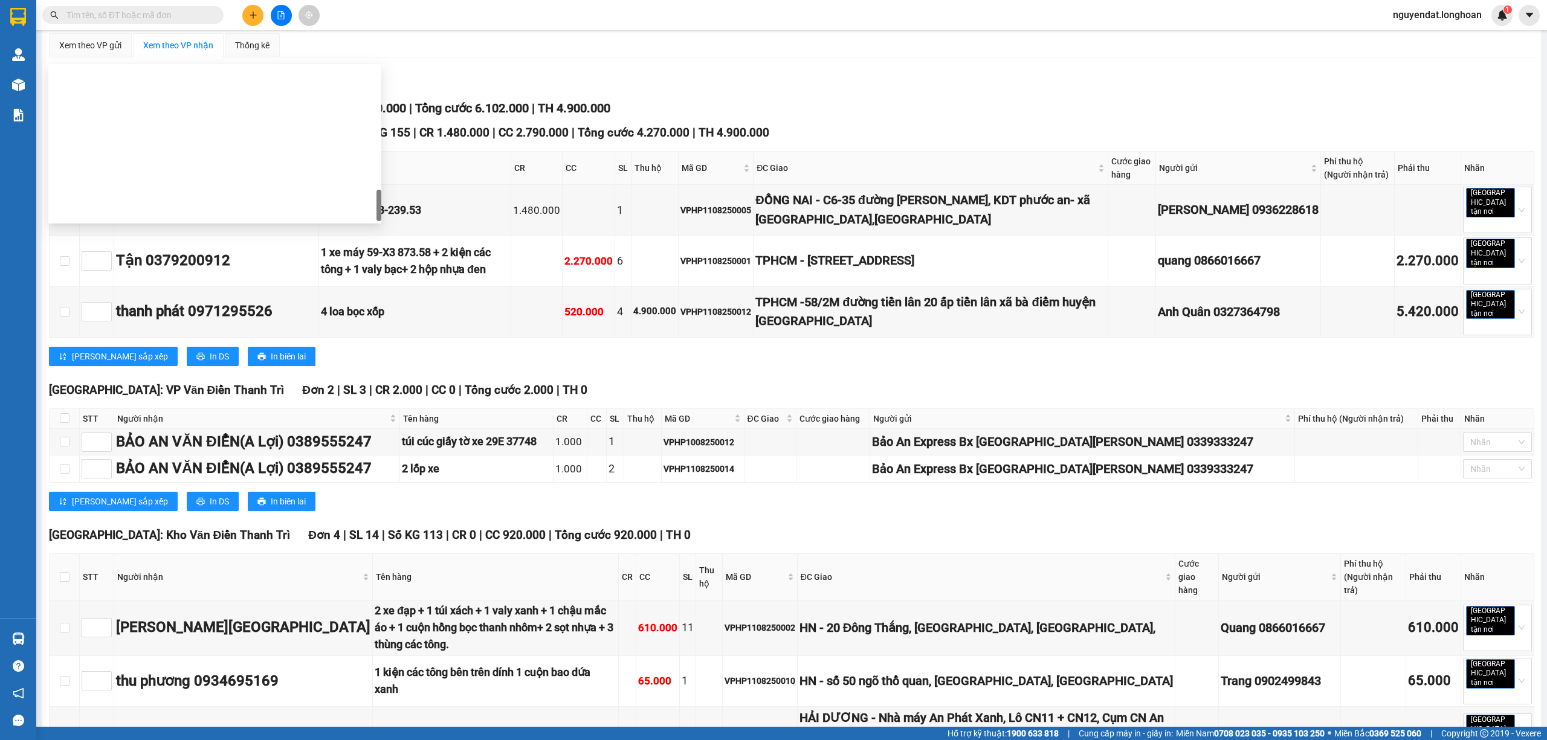
scroll to position [793, 0]
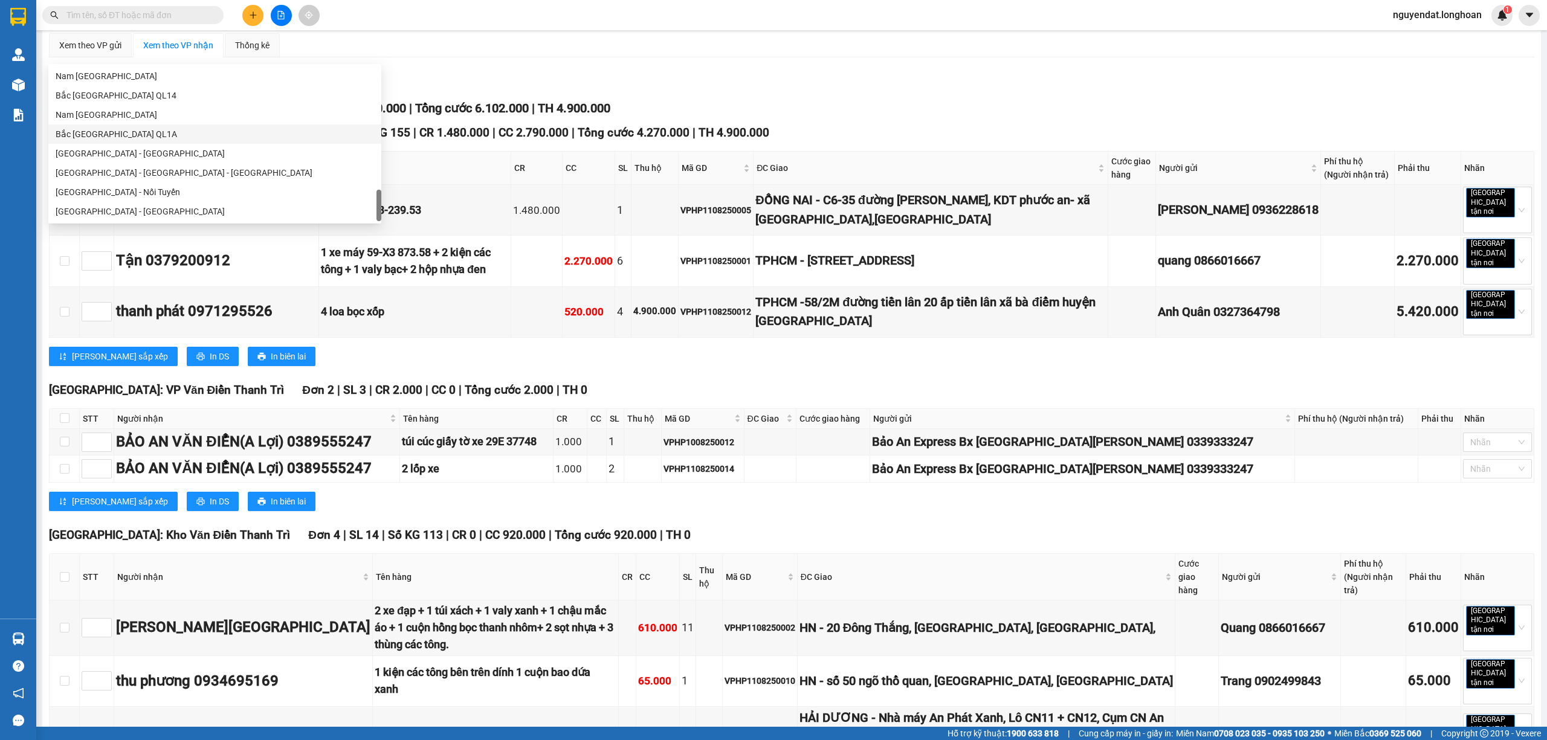
click at [162, 136] on div "Bắc [GEOGRAPHIC_DATA] QL1A" at bounding box center [215, 133] width 318 height 13
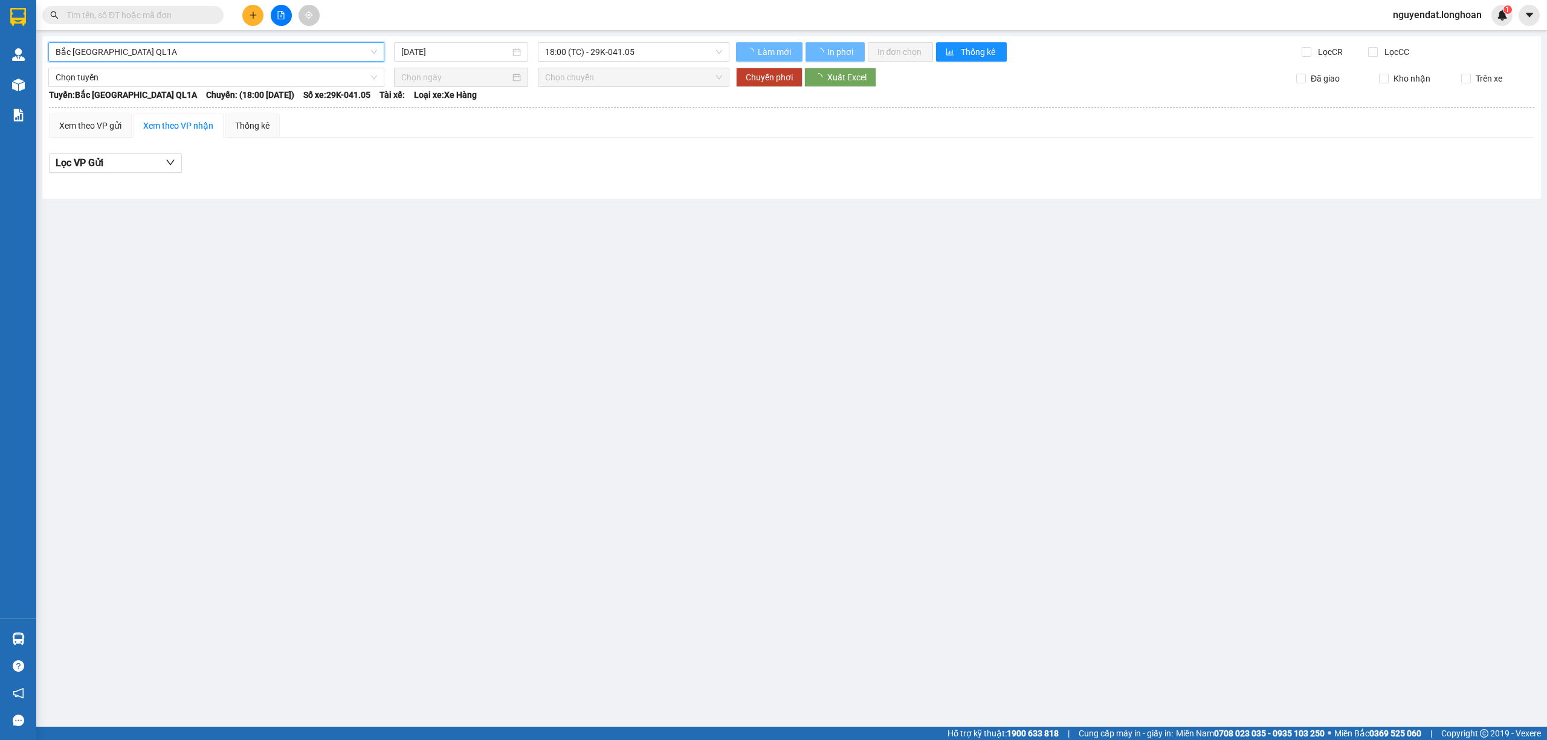
scroll to position [0, 0]
click at [458, 52] on input "[DATE]" at bounding box center [455, 51] width 109 height 13
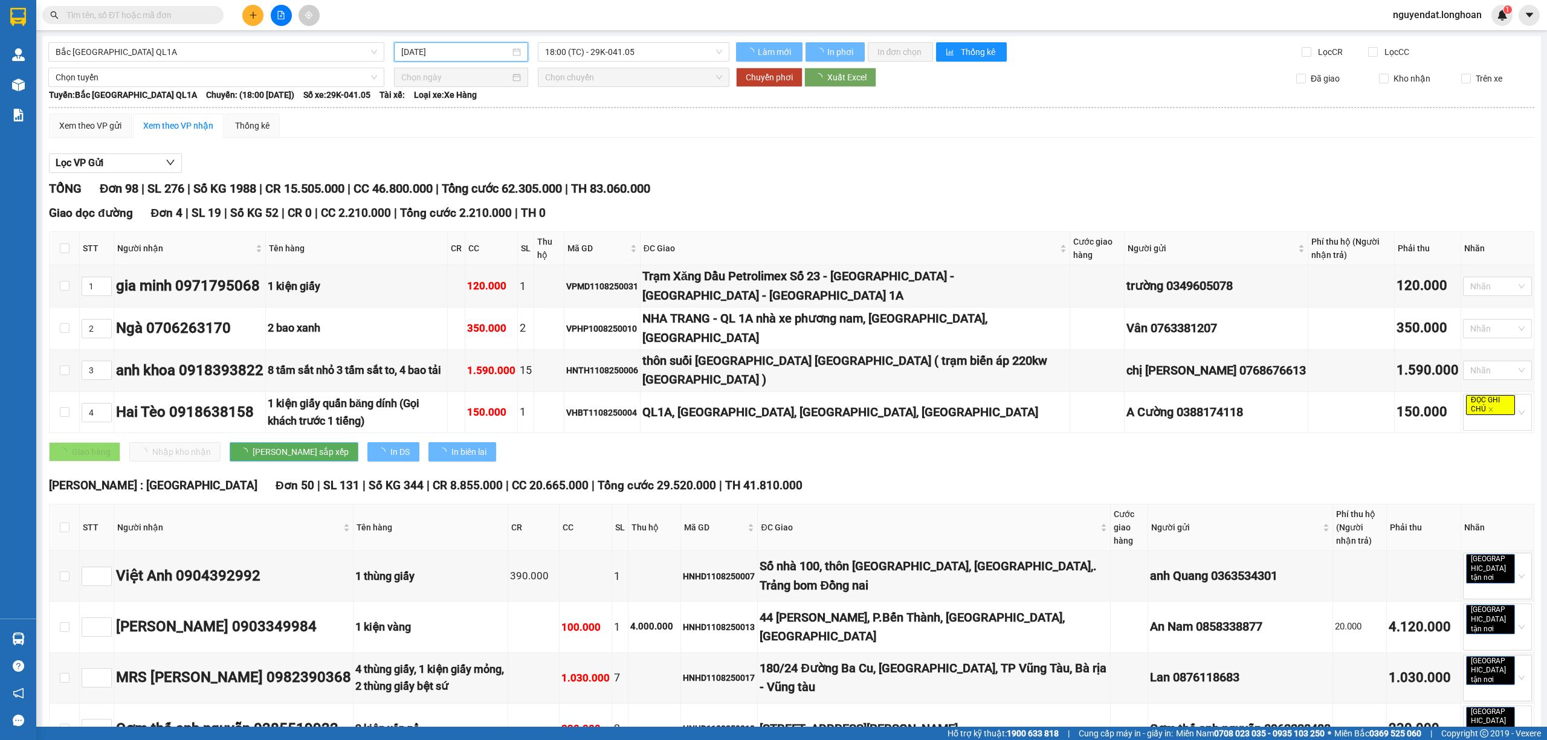
click at [458, 52] on input "[DATE]" at bounding box center [455, 51] width 109 height 13
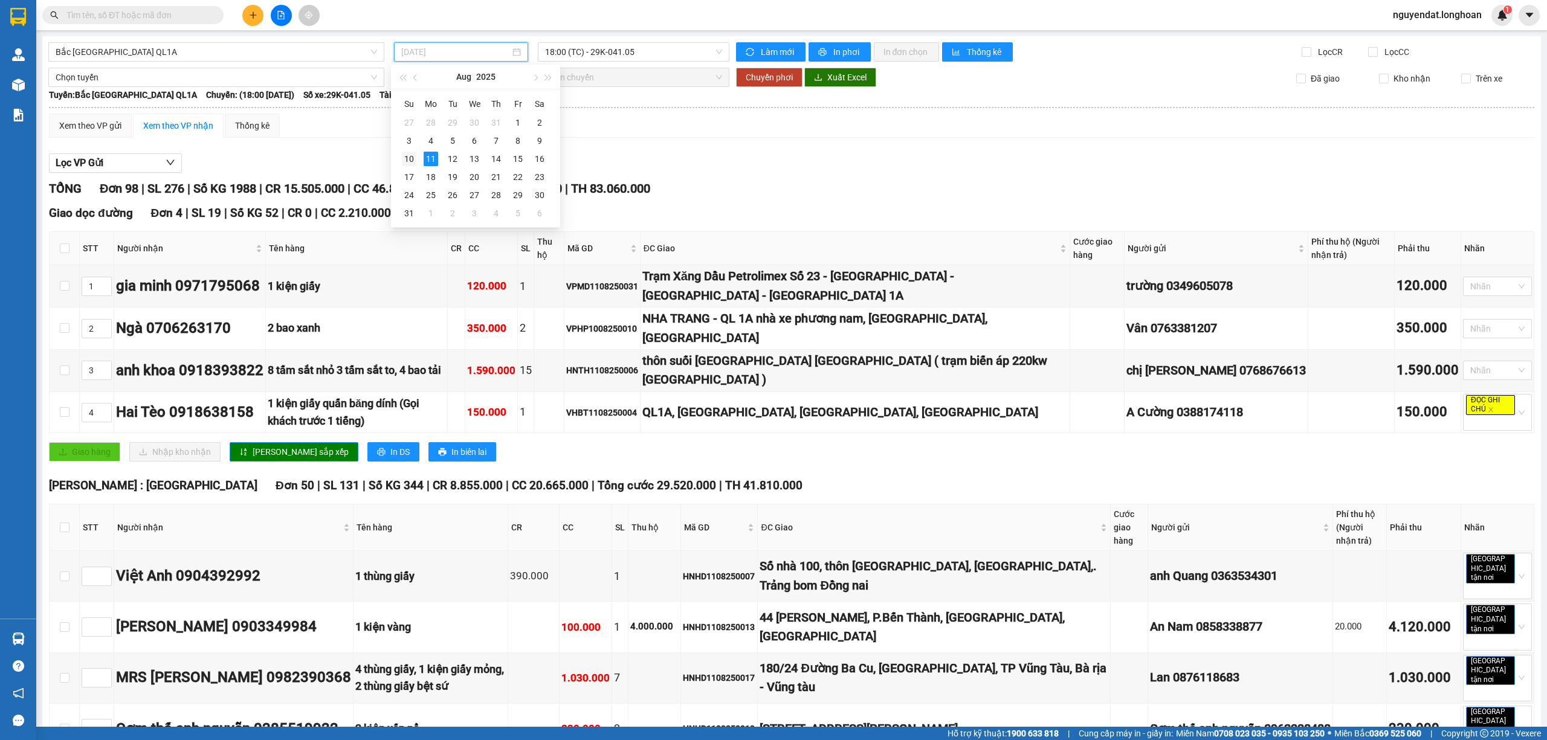
click at [405, 164] on div "10" at bounding box center [409, 159] width 15 height 15
click at [645, 51] on span "18:00 (TC) - 29K-041.05" at bounding box center [634, 52] width 178 height 18
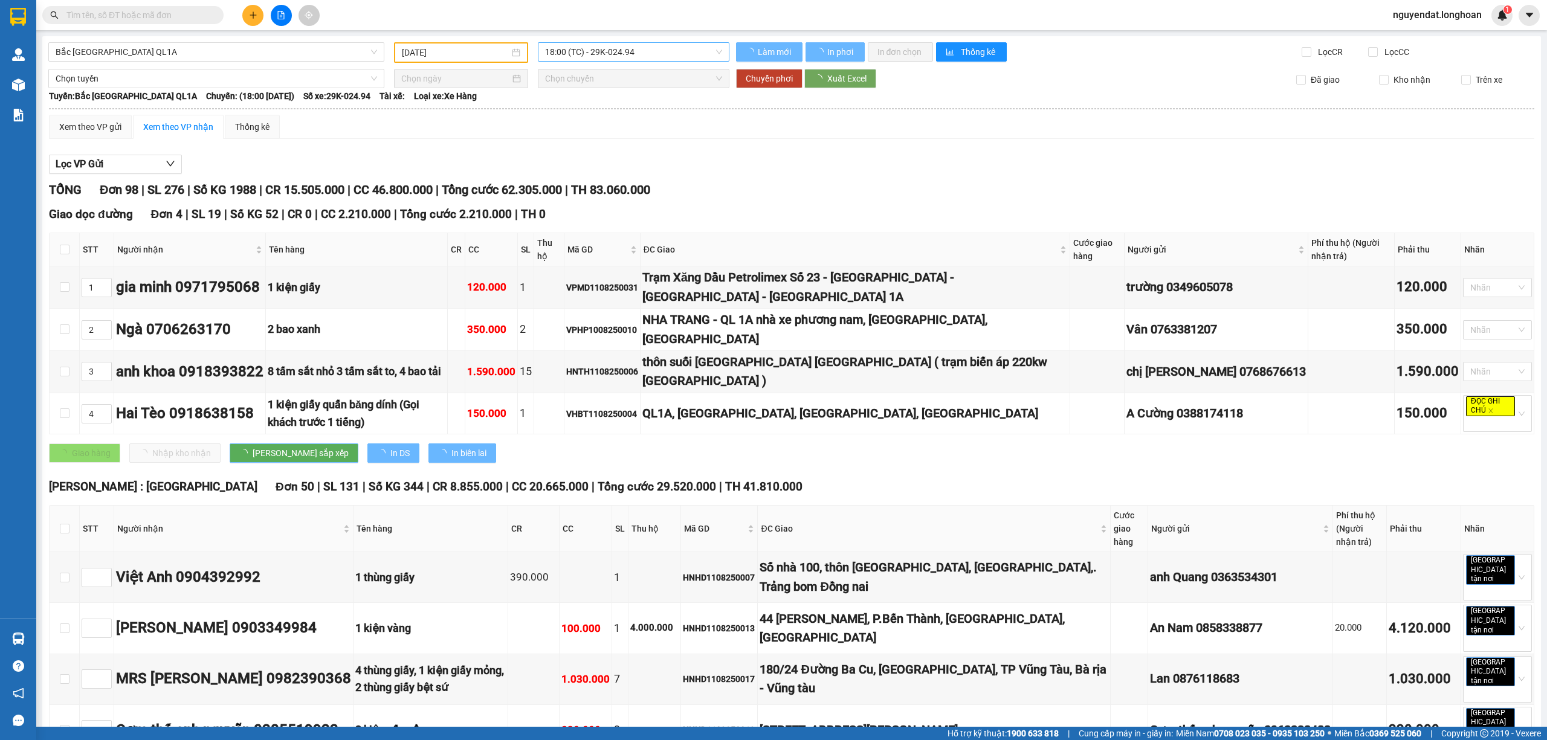
type input "[DATE]"
click at [645, 51] on span "18:00 (TC) - 29K-024.94" at bounding box center [634, 52] width 178 height 18
click at [914, 169] on div "Lọc VP Gửi" at bounding box center [791, 165] width 1485 height 20
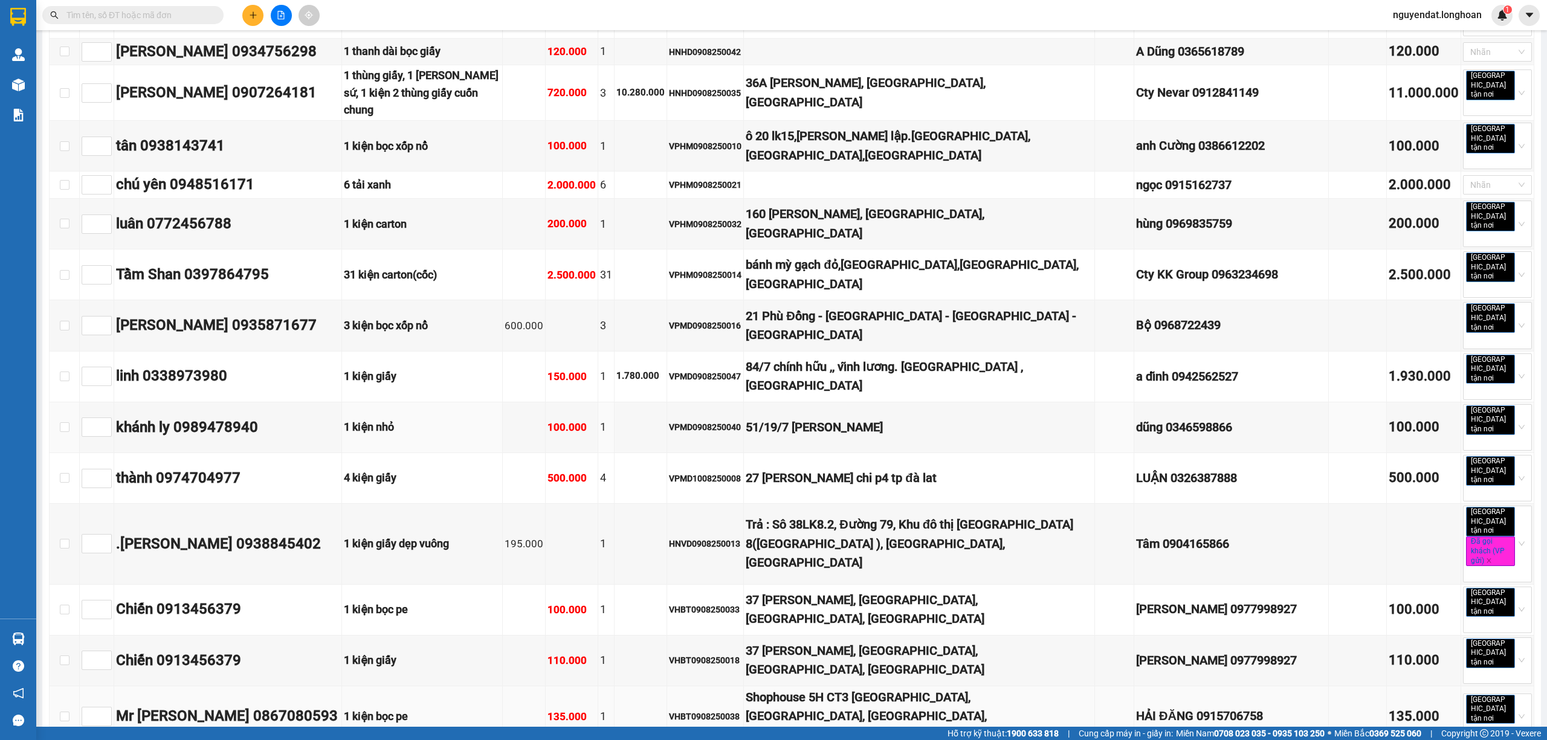
scroll to position [1332, 0]
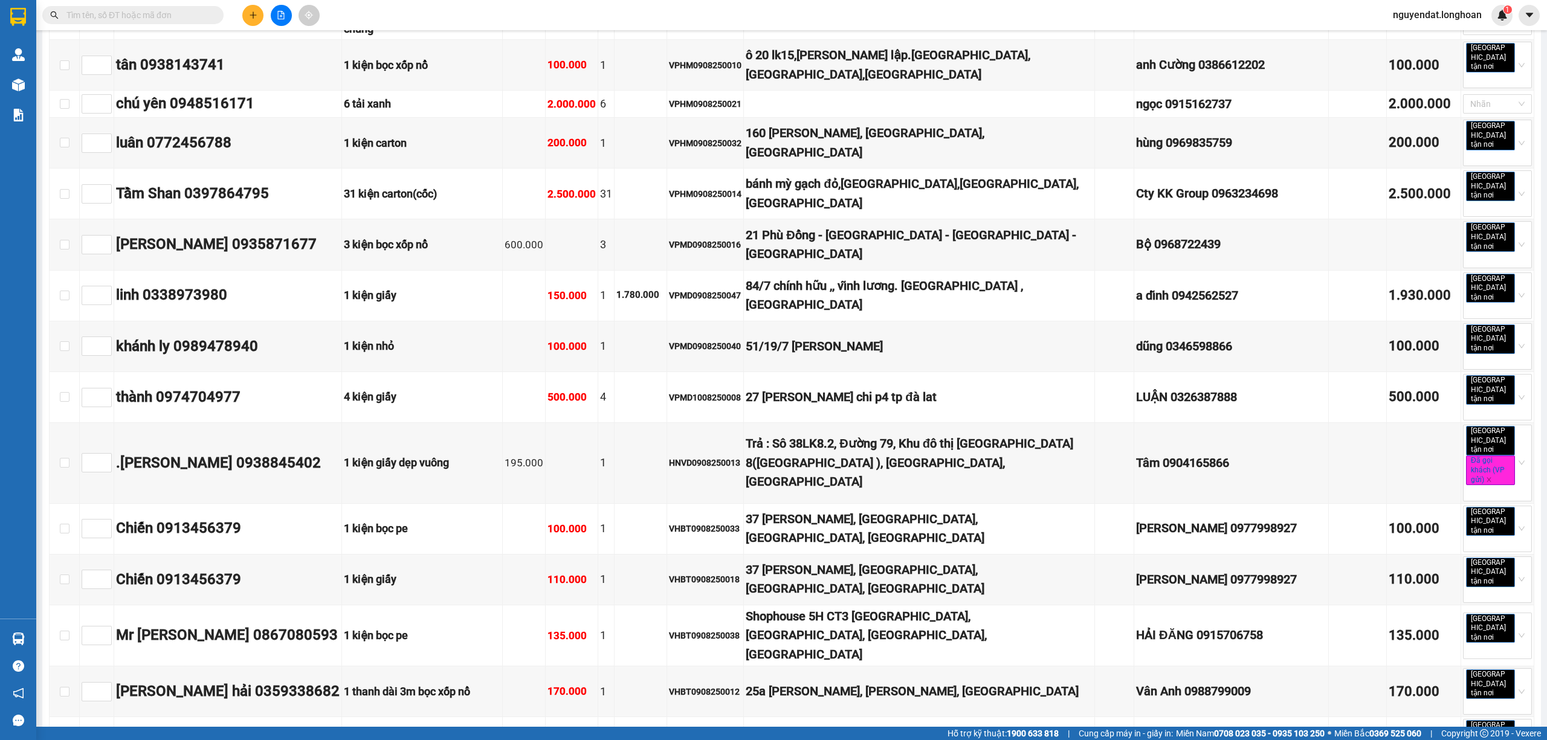
checkbox input "true"
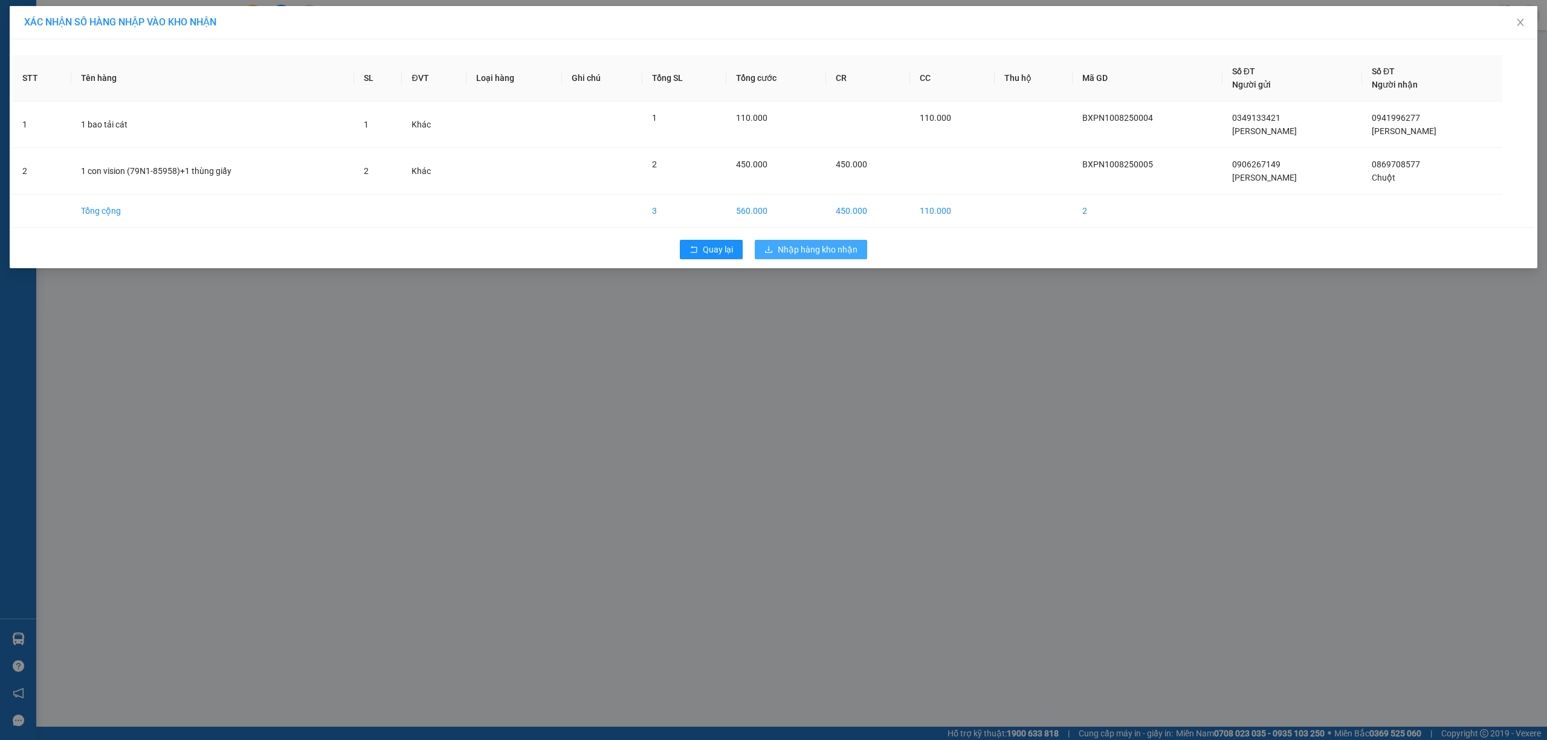
click at [832, 256] on span "Nhập hàng kho nhận" at bounding box center [818, 249] width 80 height 13
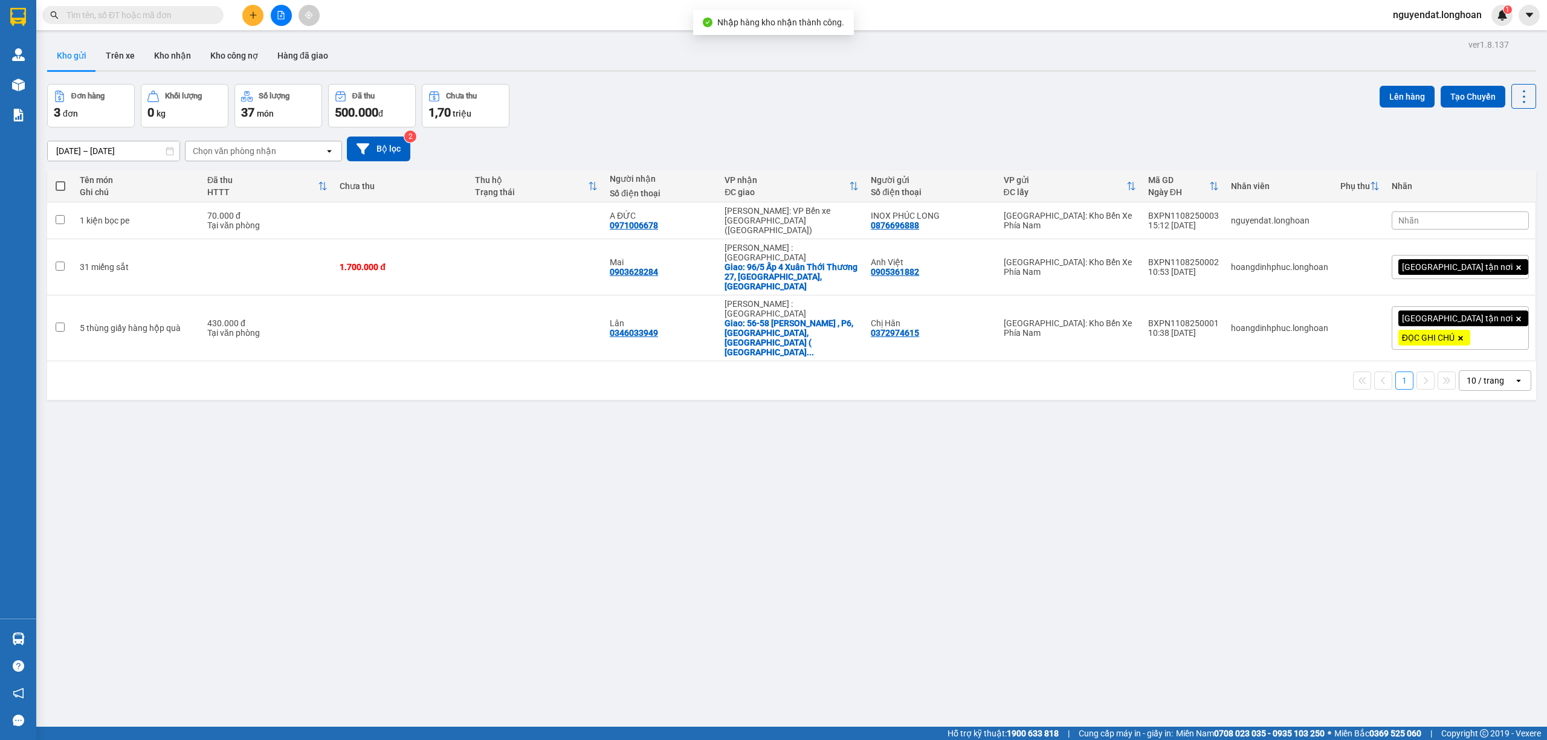
click at [828, 104] on div "Đơn hàng 3 đơn Khối lượng 0 kg Số lượng 37 món Đã thu 500.000 đ Chưa thu 1,70 t…" at bounding box center [791, 106] width 1489 height 44
click at [184, 57] on button "Kho nhận" at bounding box center [172, 55] width 56 height 29
